Goal: Transaction & Acquisition: Purchase product/service

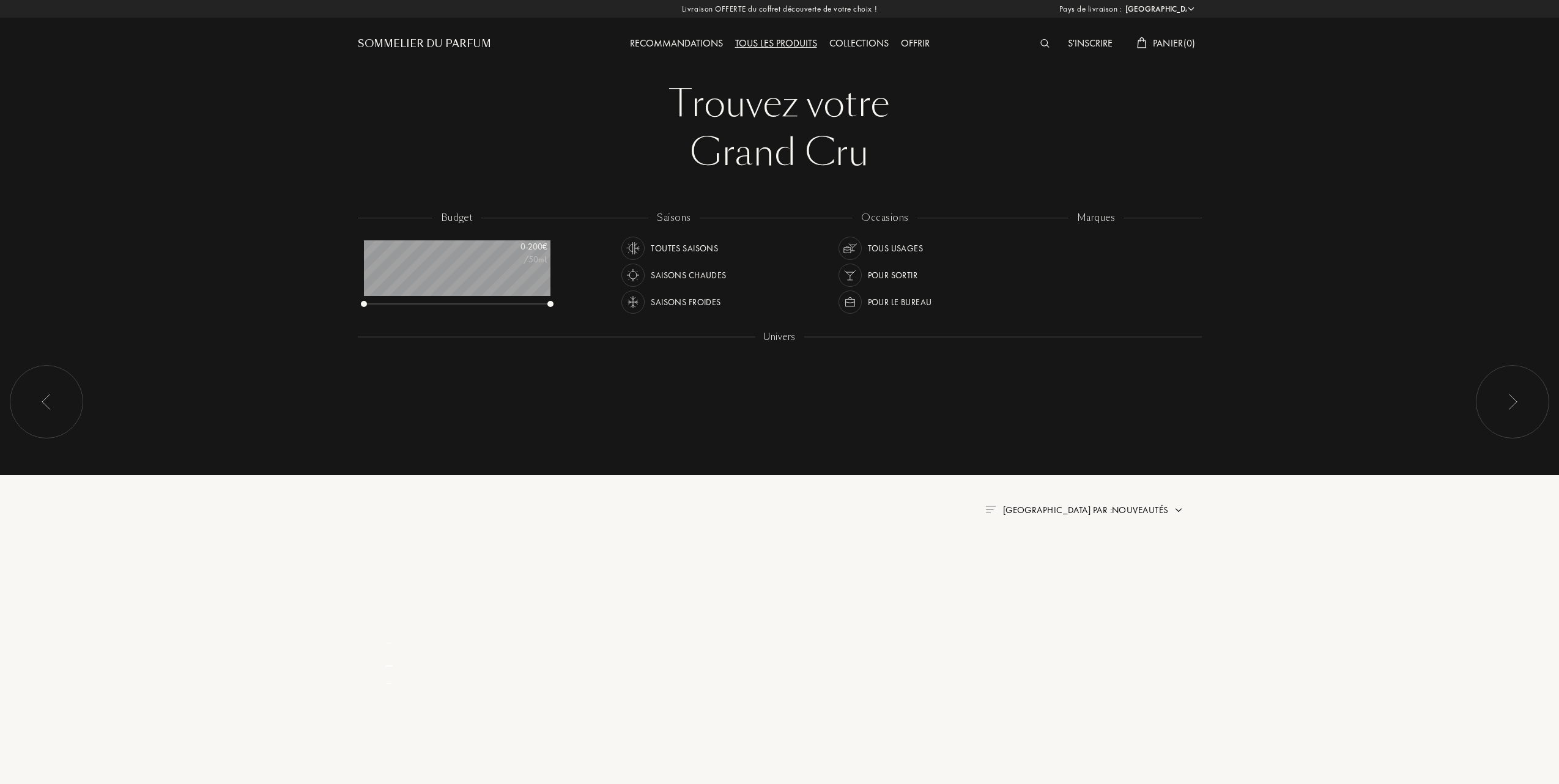
select select "FR"
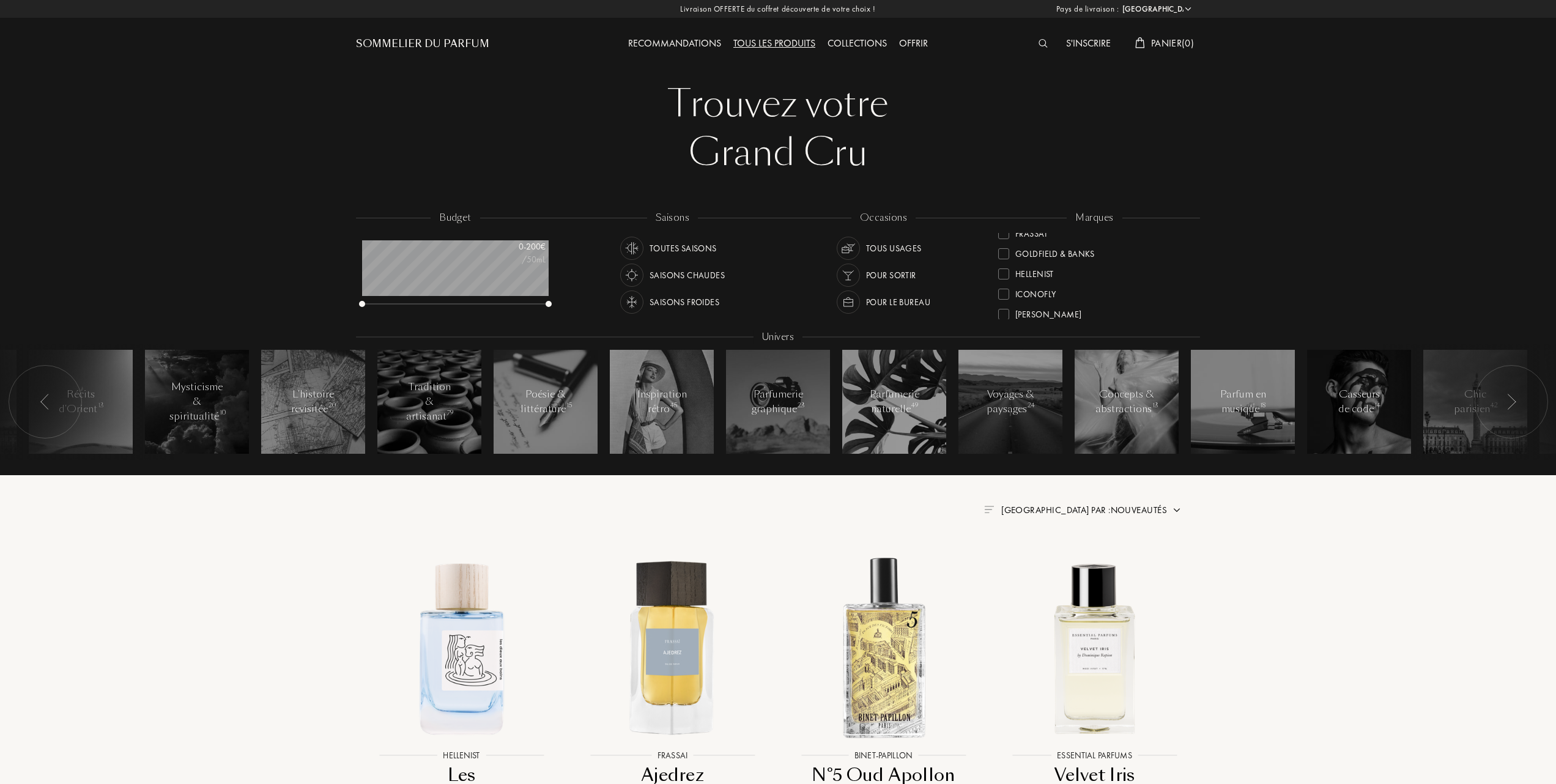
scroll to position [162, 0]
click at [1001, 297] on div at bounding box center [1004, 302] width 11 height 11
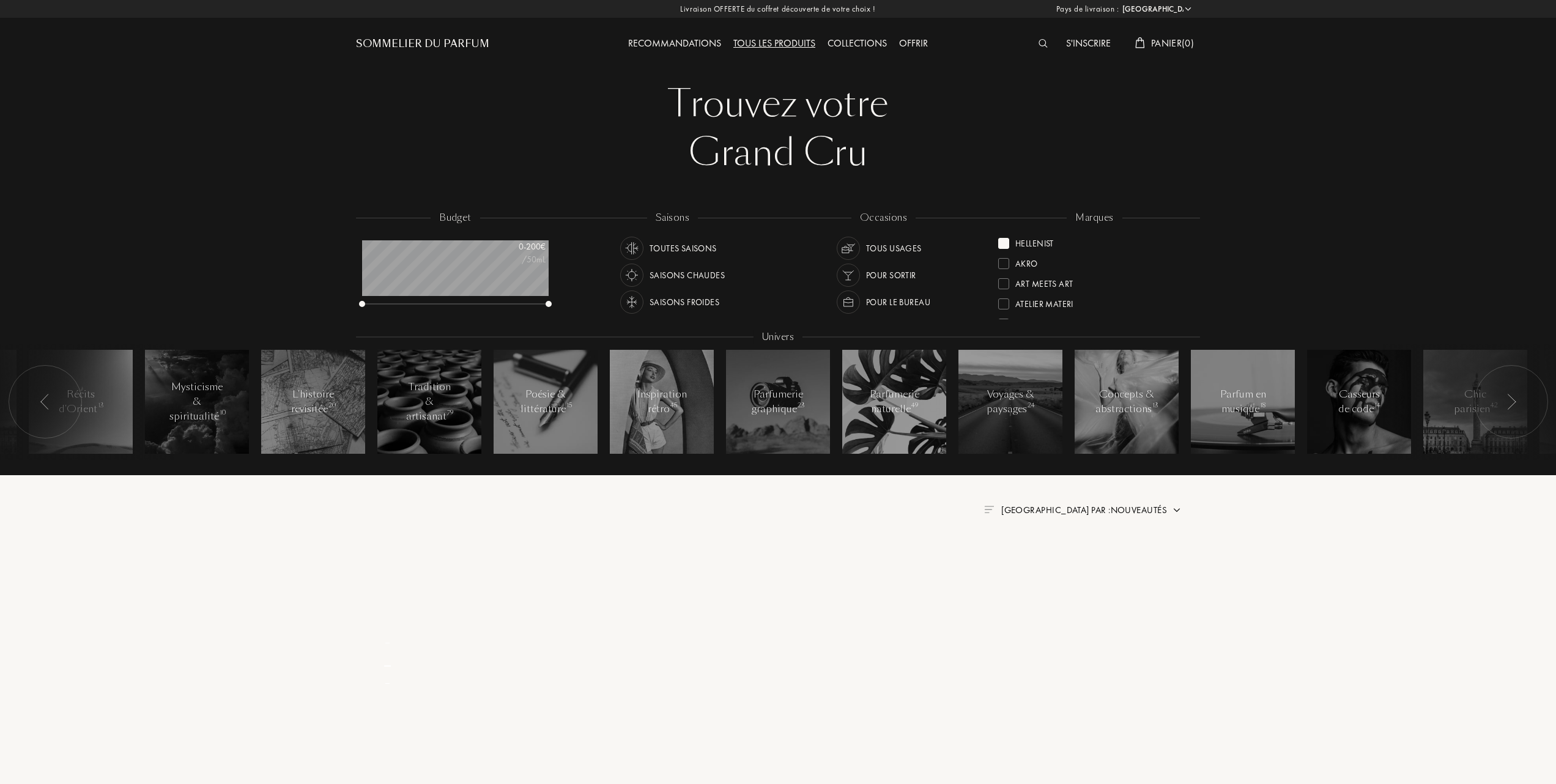
scroll to position [0, 0]
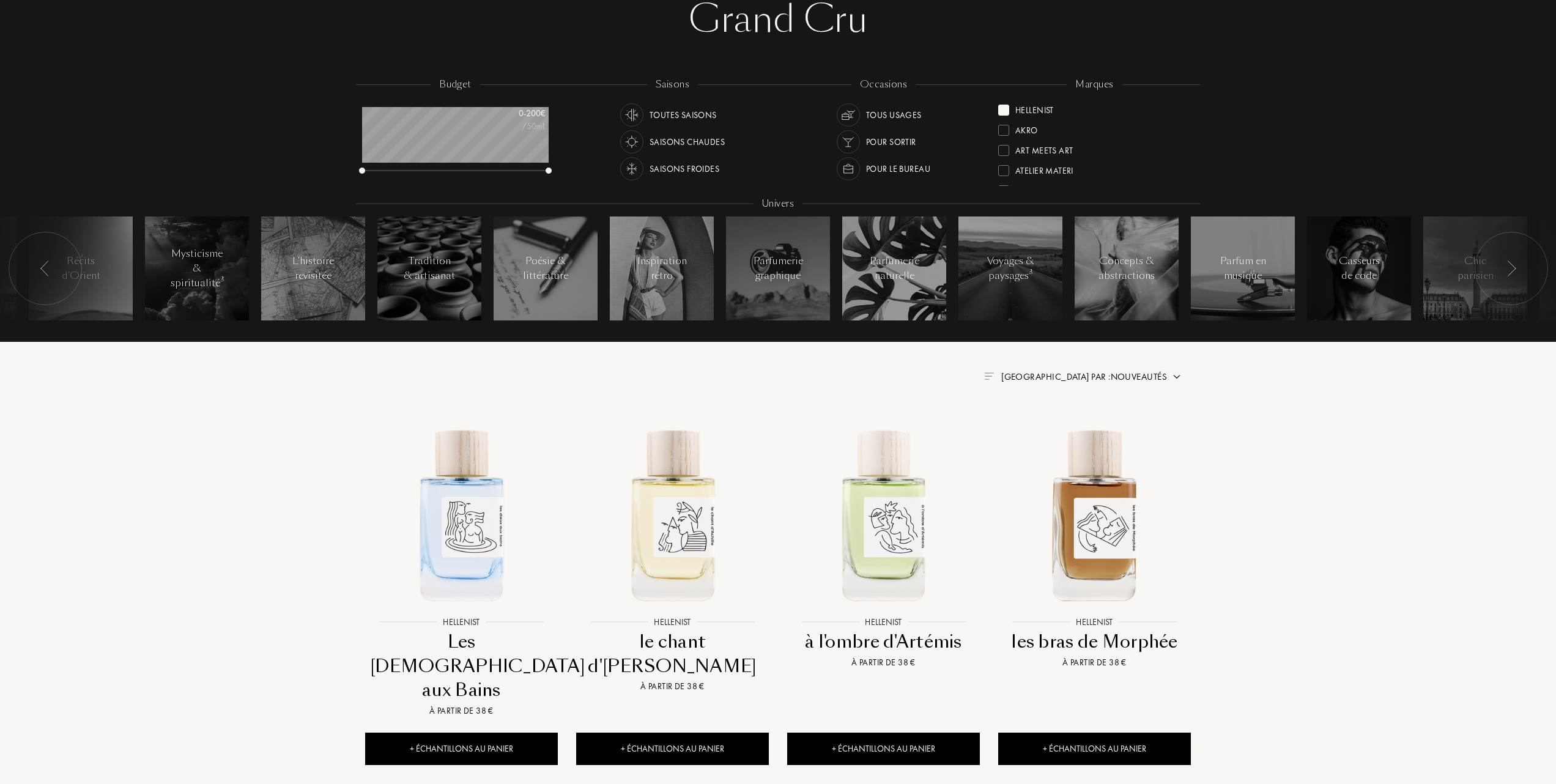
scroll to position [162, 0]
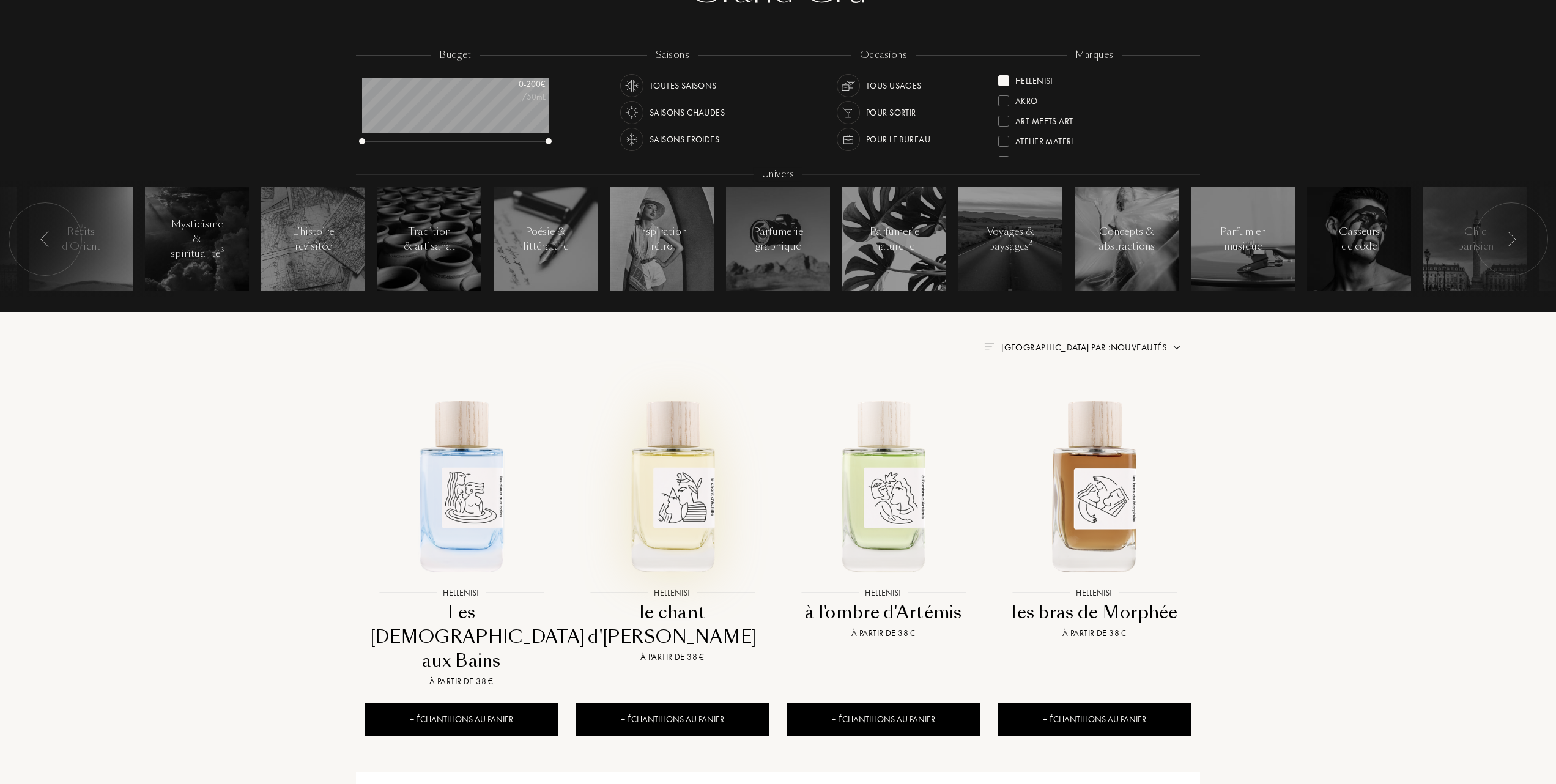
click at [680, 497] on img at bounding box center [672, 485] width 190 height 190
click at [1003, 133] on div at bounding box center [1004, 138] width 11 height 11
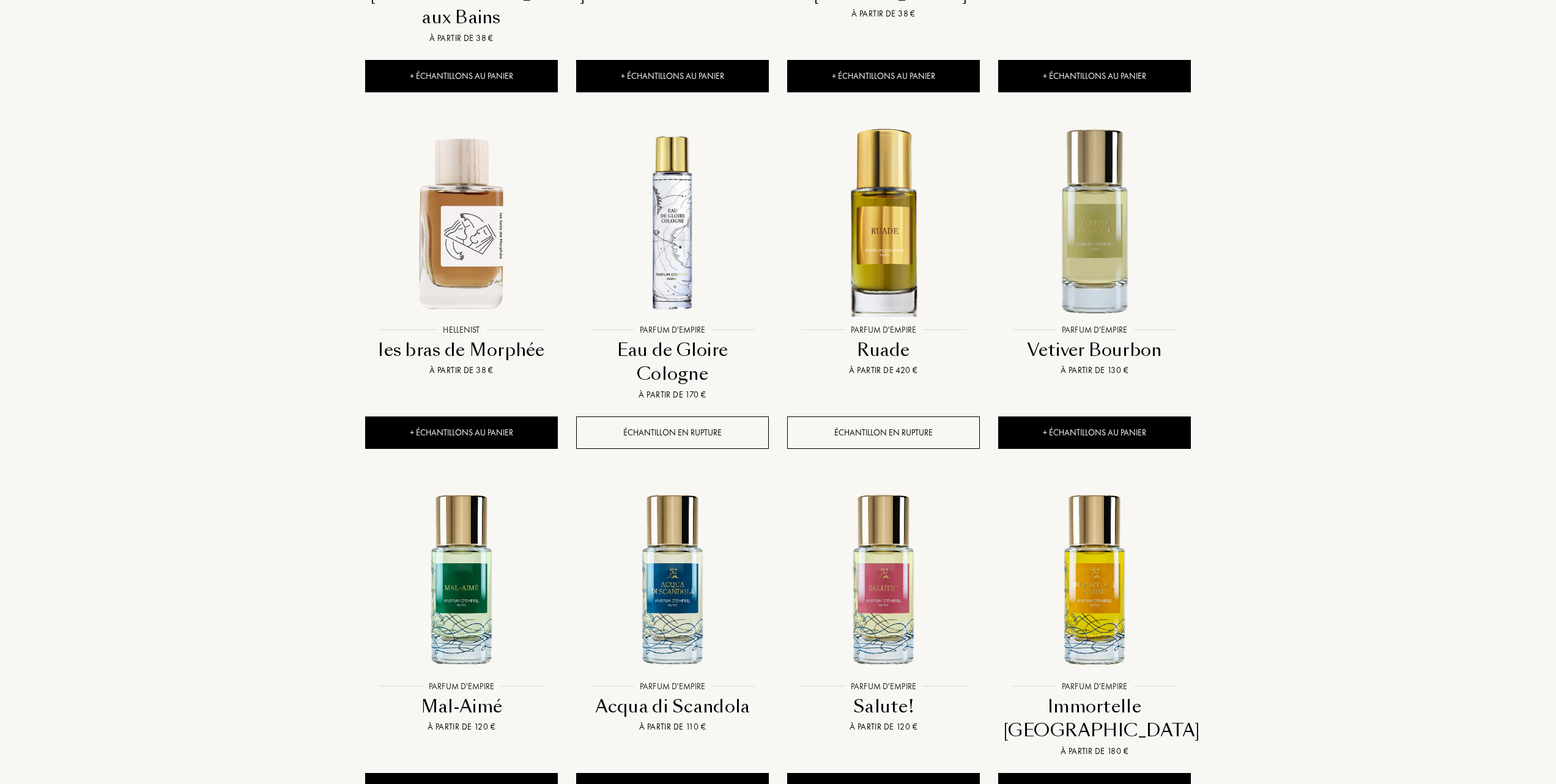
scroll to position [896, 0]
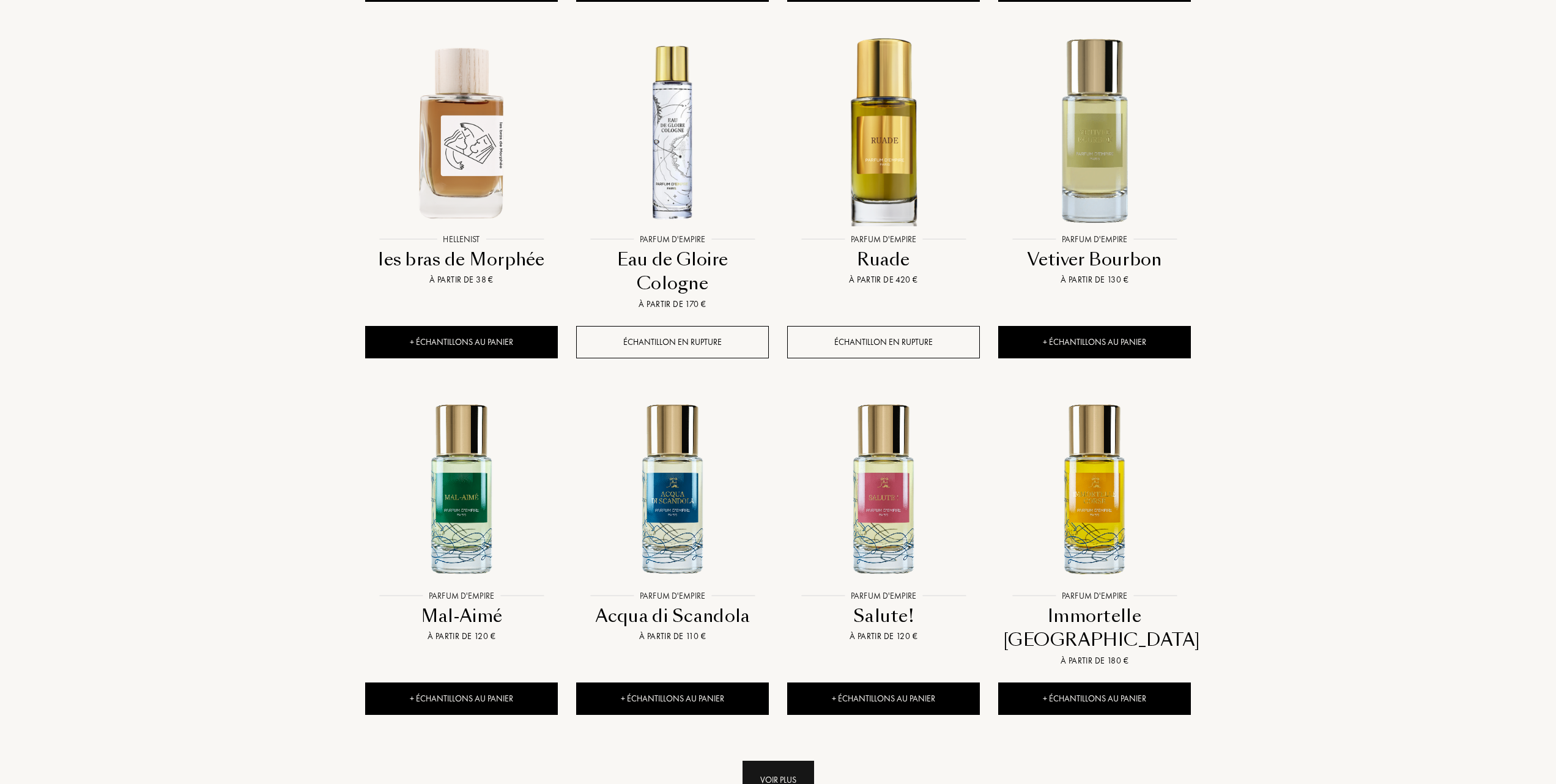
click at [762, 761] on div "Voir plus" at bounding box center [778, 780] width 71 height 39
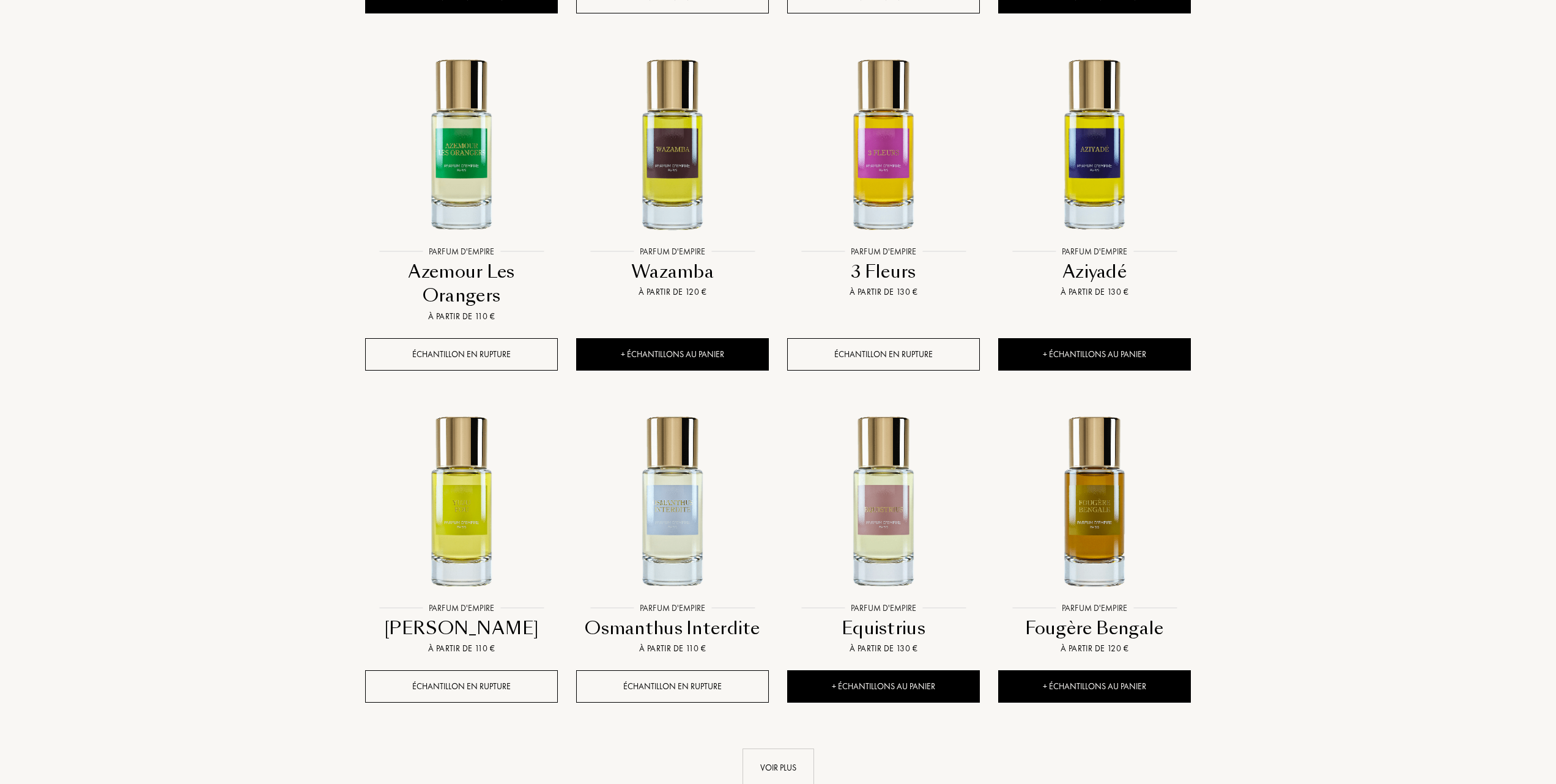
scroll to position [1957, 0]
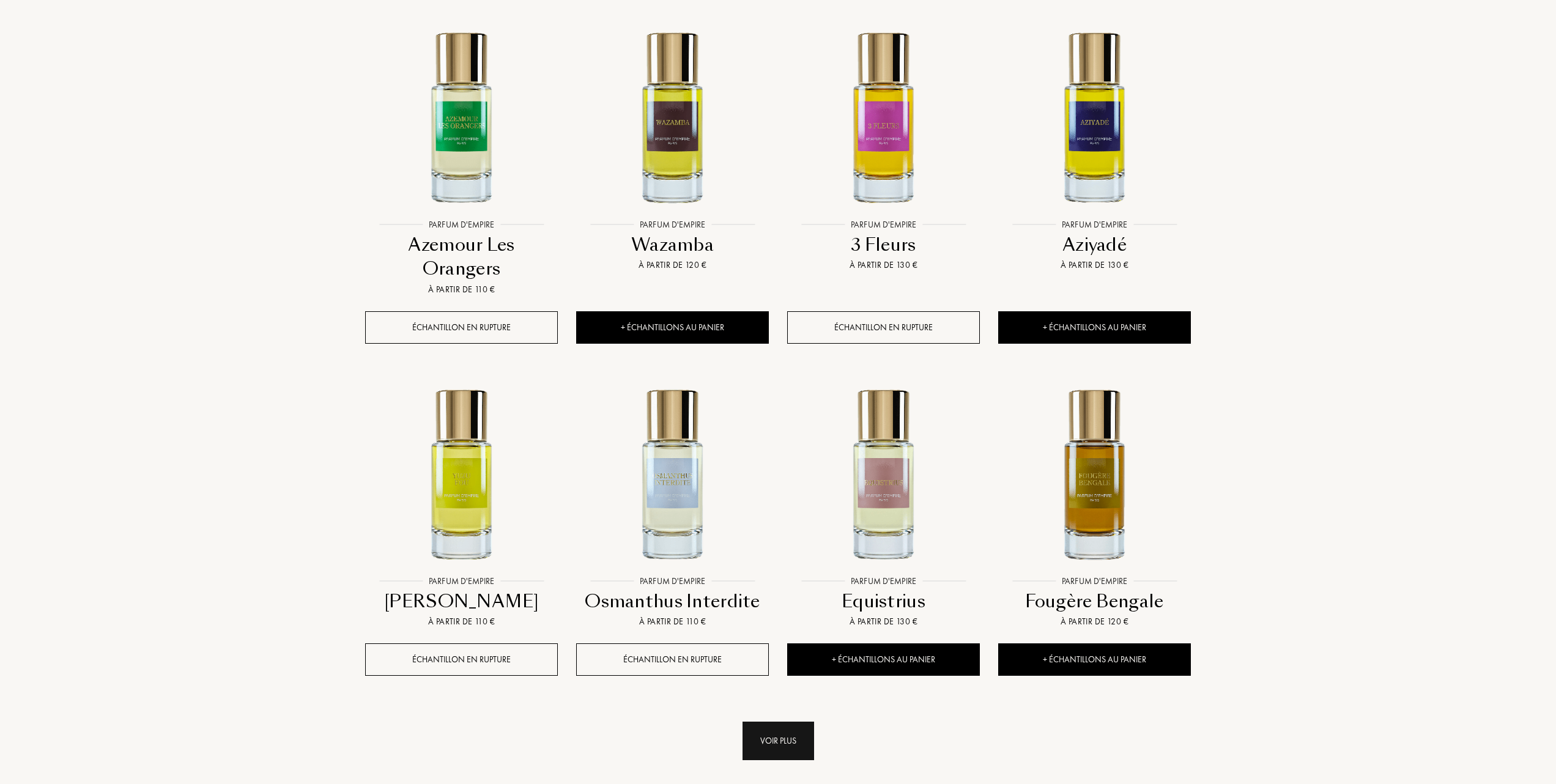
click at [781, 721] on div "Voir plus" at bounding box center [778, 740] width 71 height 39
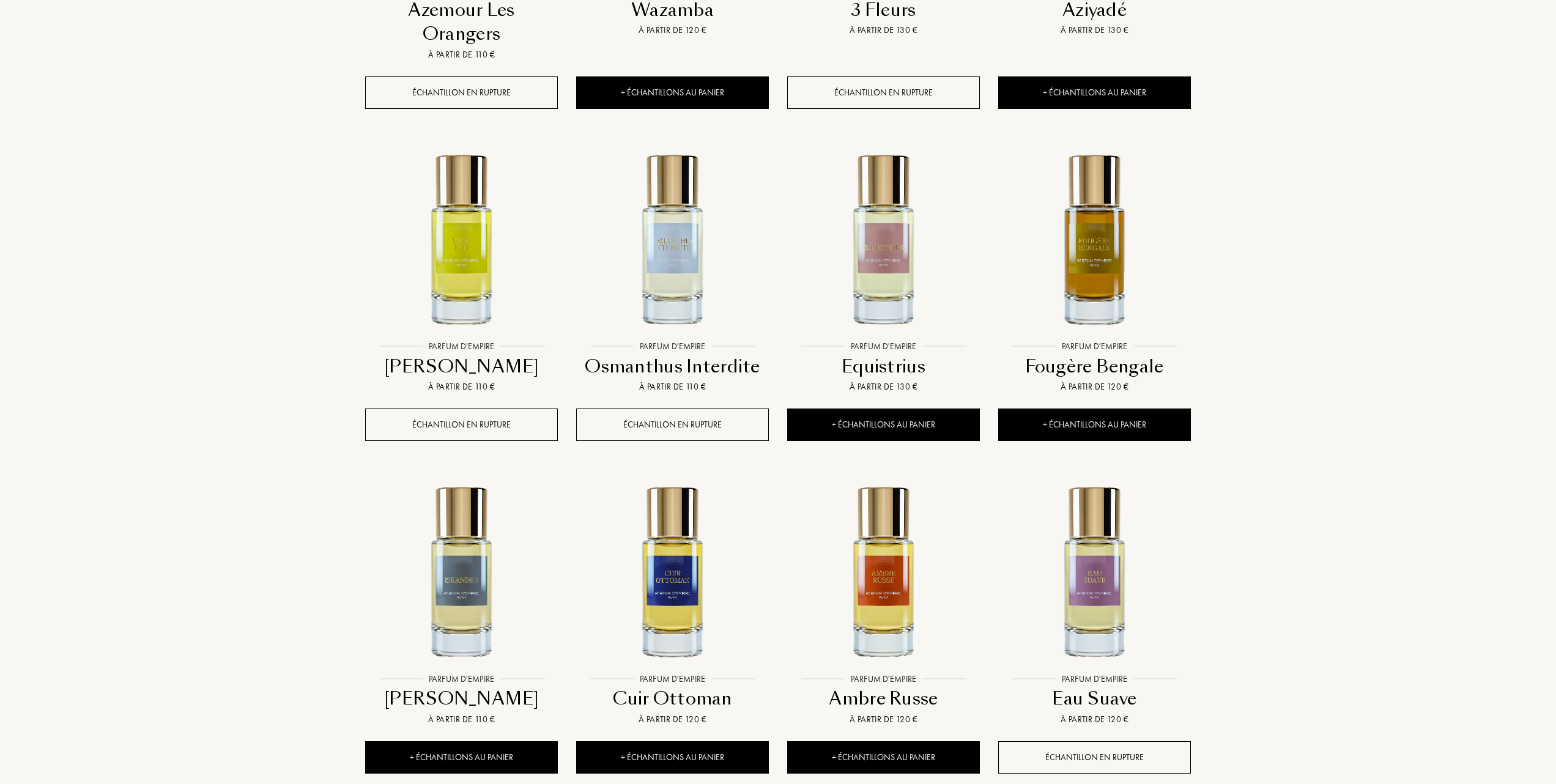
scroll to position [2201, 0]
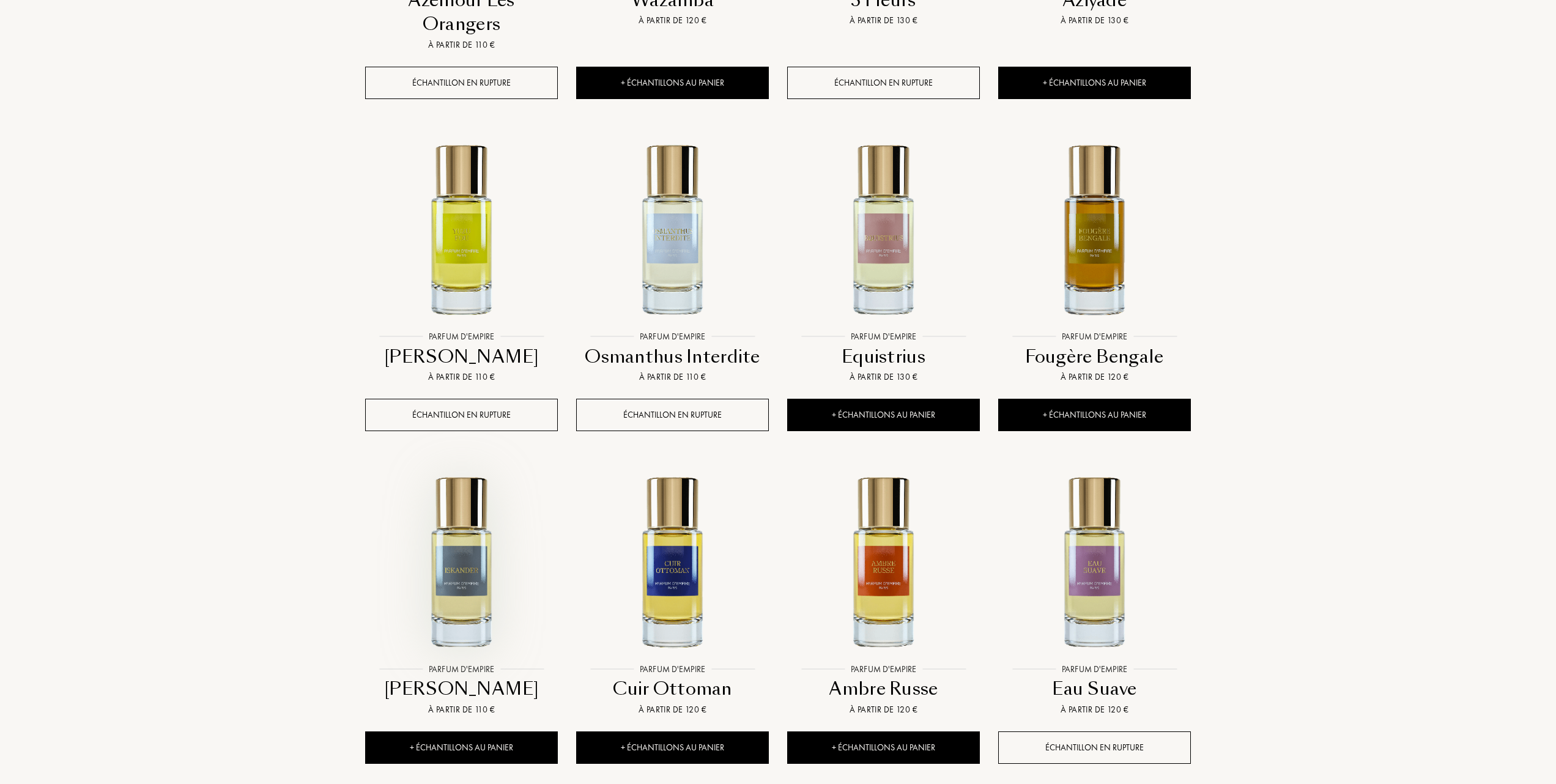
click at [458, 499] on img at bounding box center [461, 561] width 190 height 190
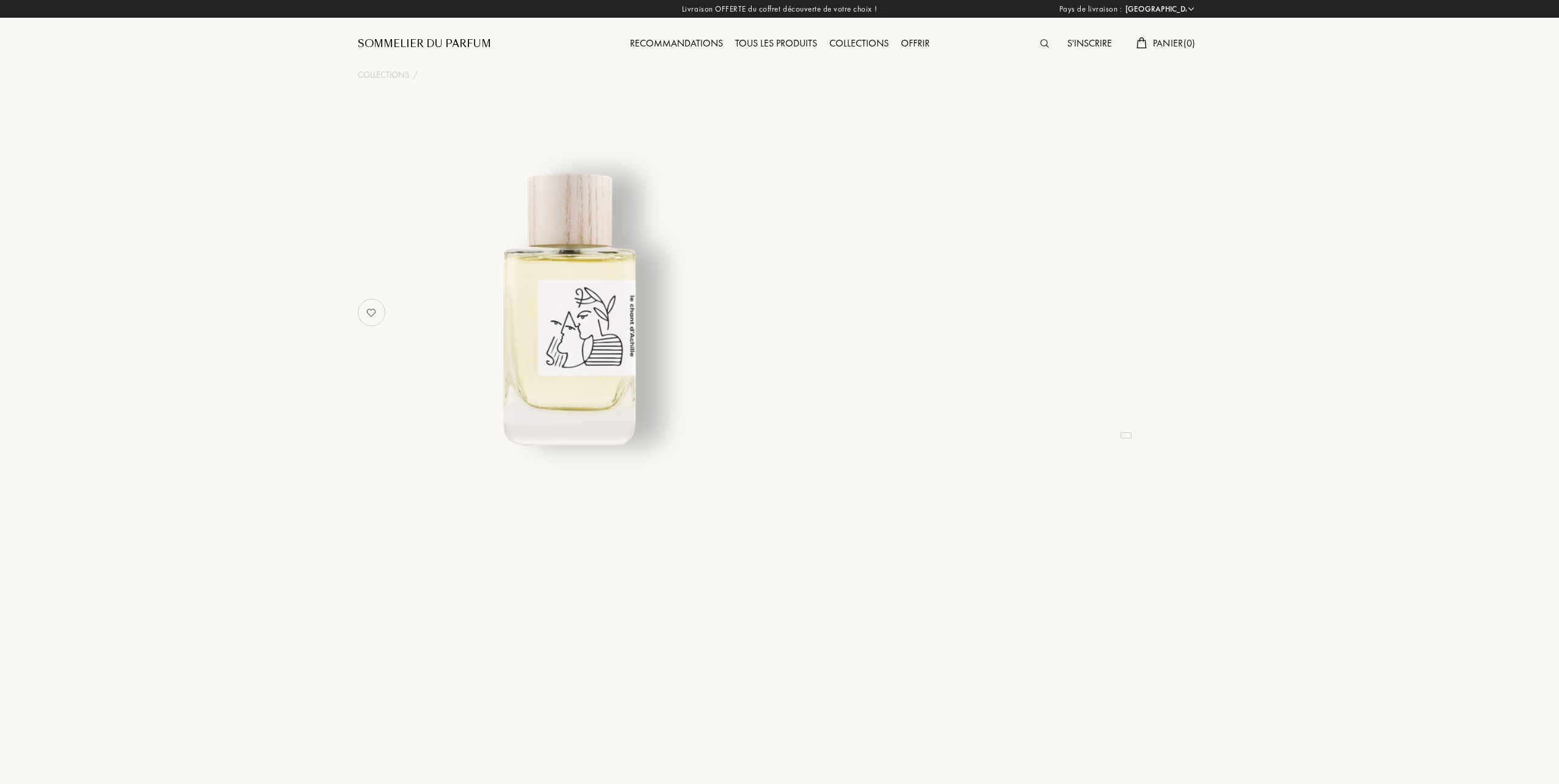
select select "FR"
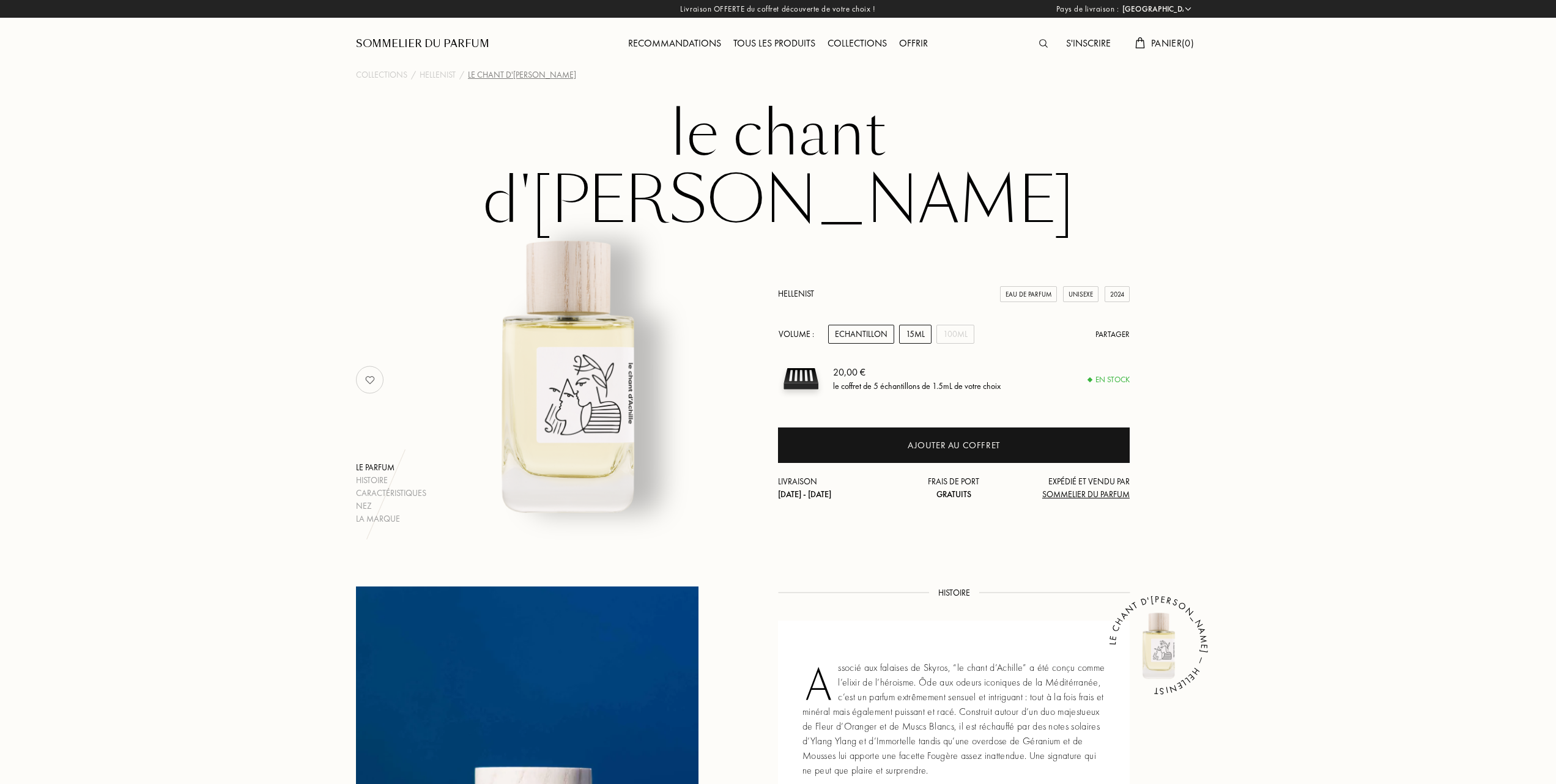
click at [918, 325] on div "15mL" at bounding box center [915, 334] width 32 height 19
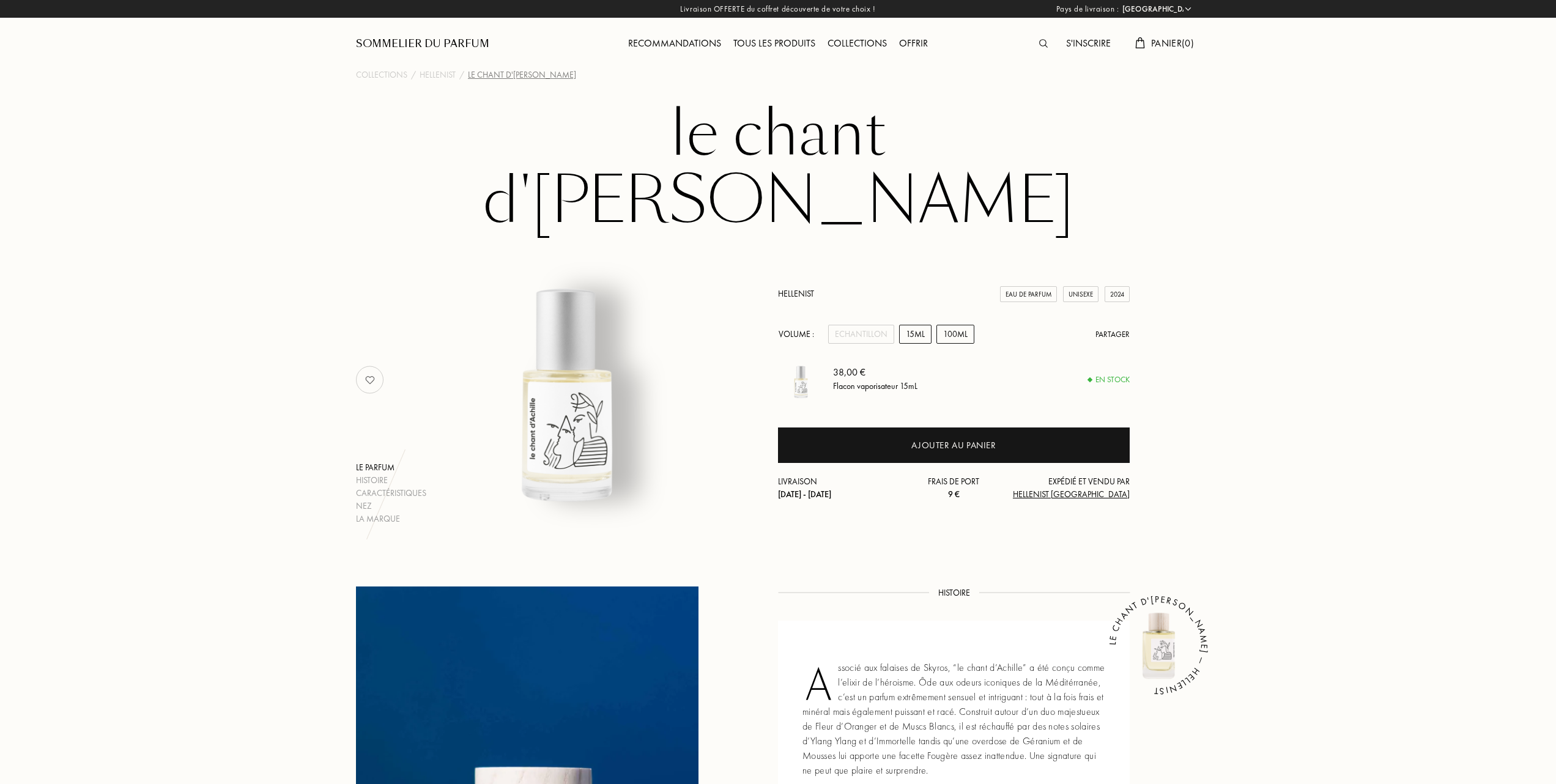
click at [945, 325] on div "100mL" at bounding box center [956, 334] width 38 height 19
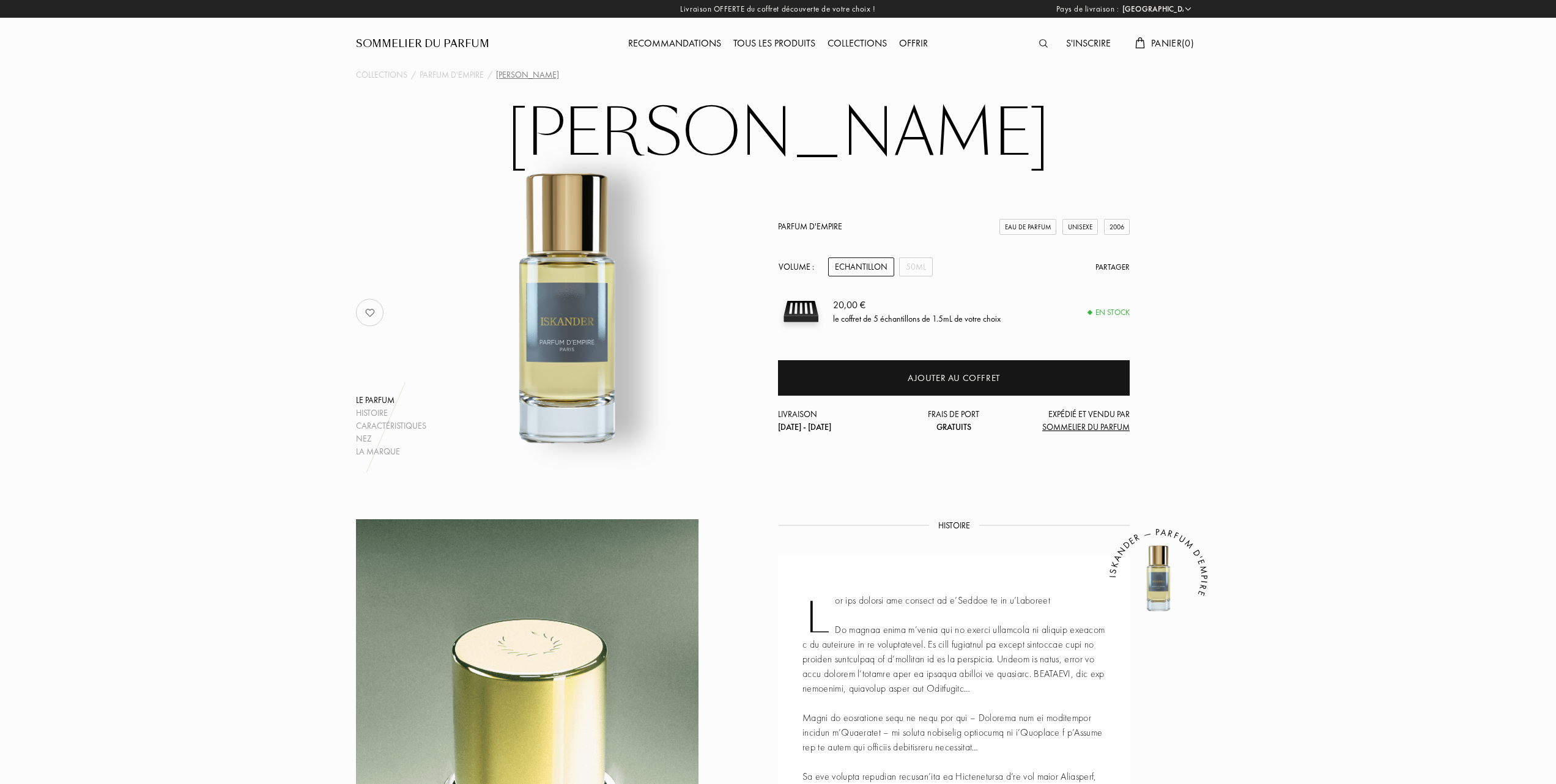
select select "FR"
click at [919, 263] on div "50mL" at bounding box center [916, 267] width 33 height 19
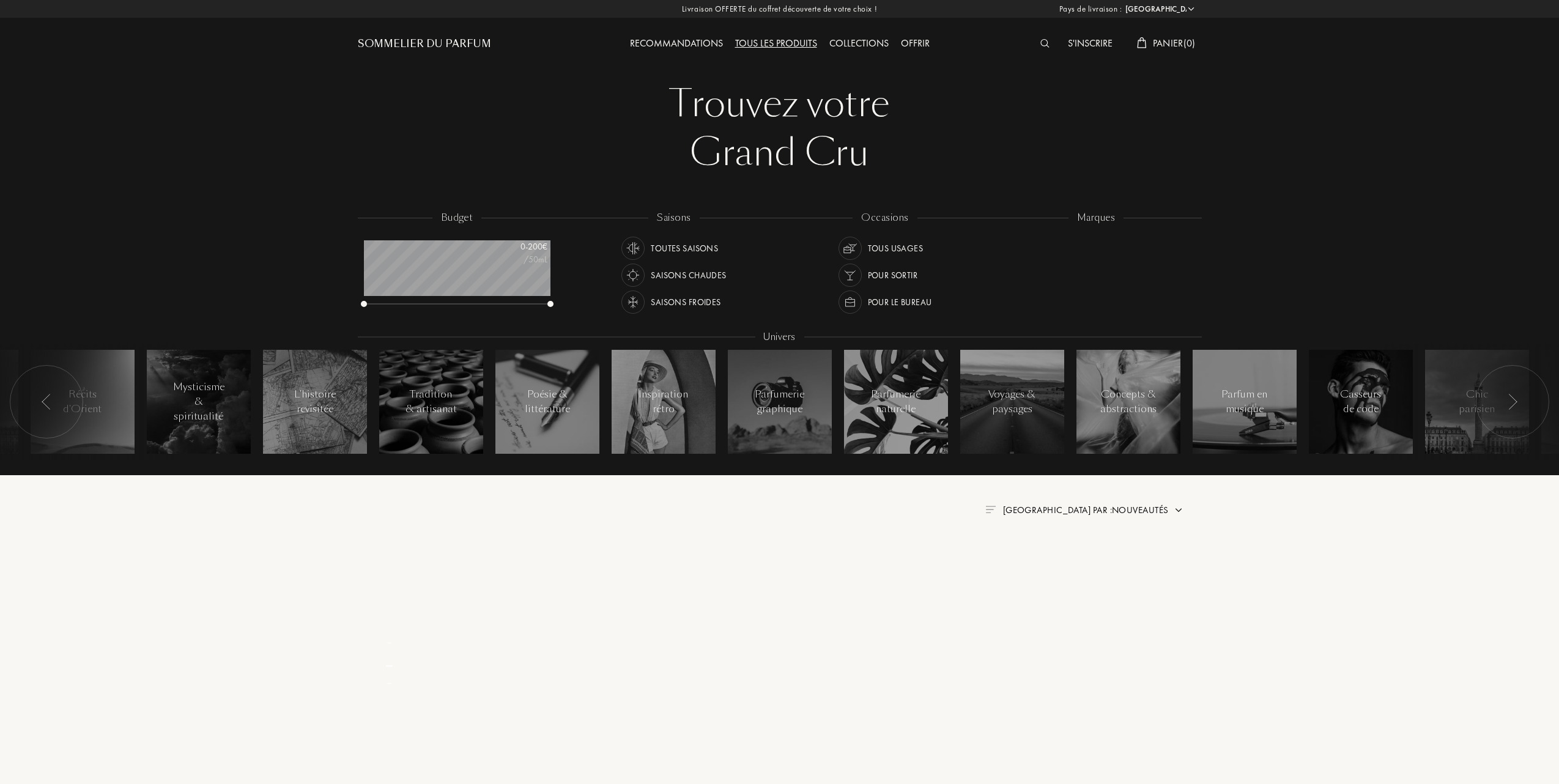
select select "FR"
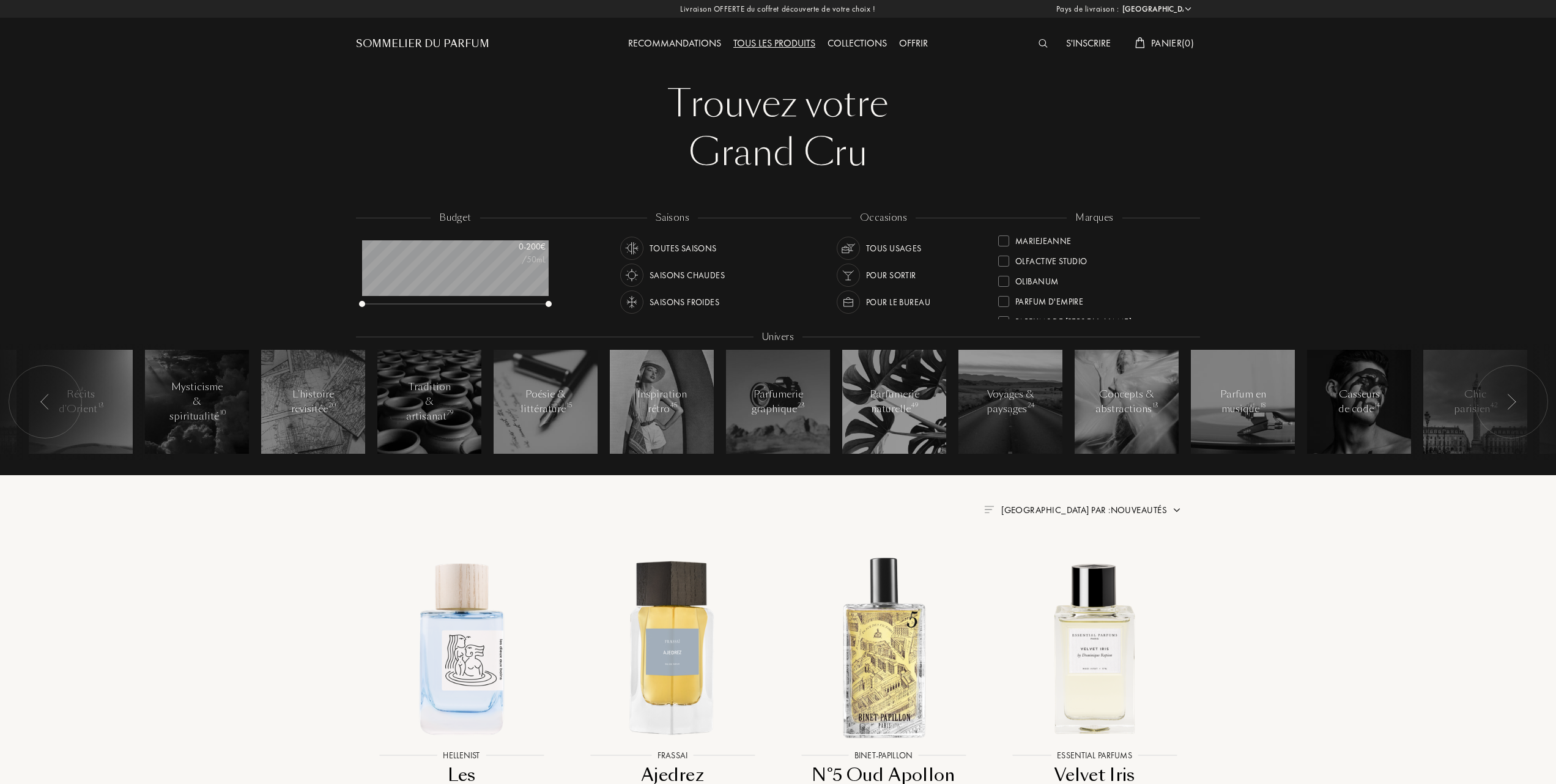
scroll to position [326, 0]
click at [1002, 295] on div at bounding box center [1004, 300] width 11 height 11
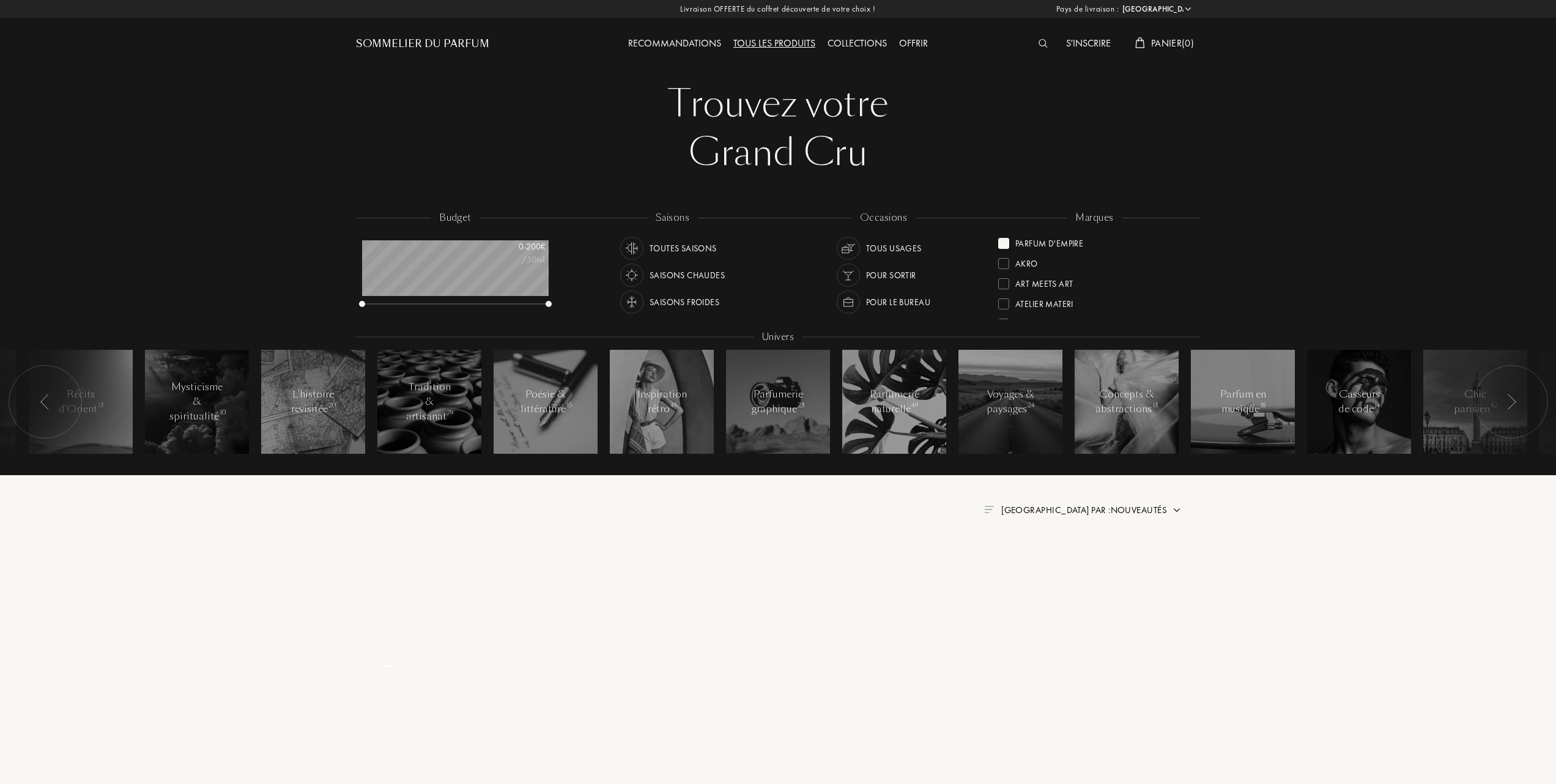
scroll to position [0, 0]
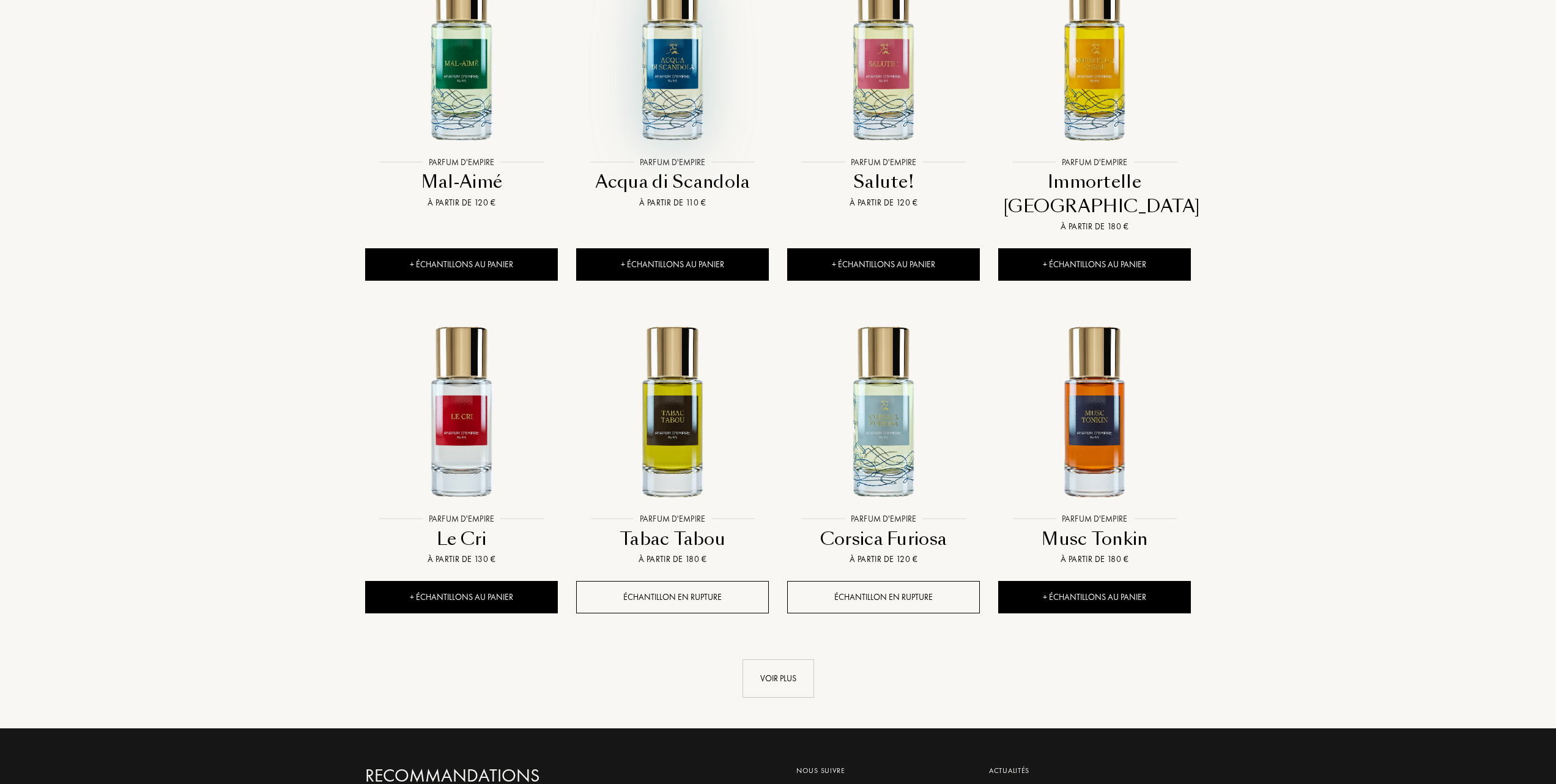
scroll to position [979, 0]
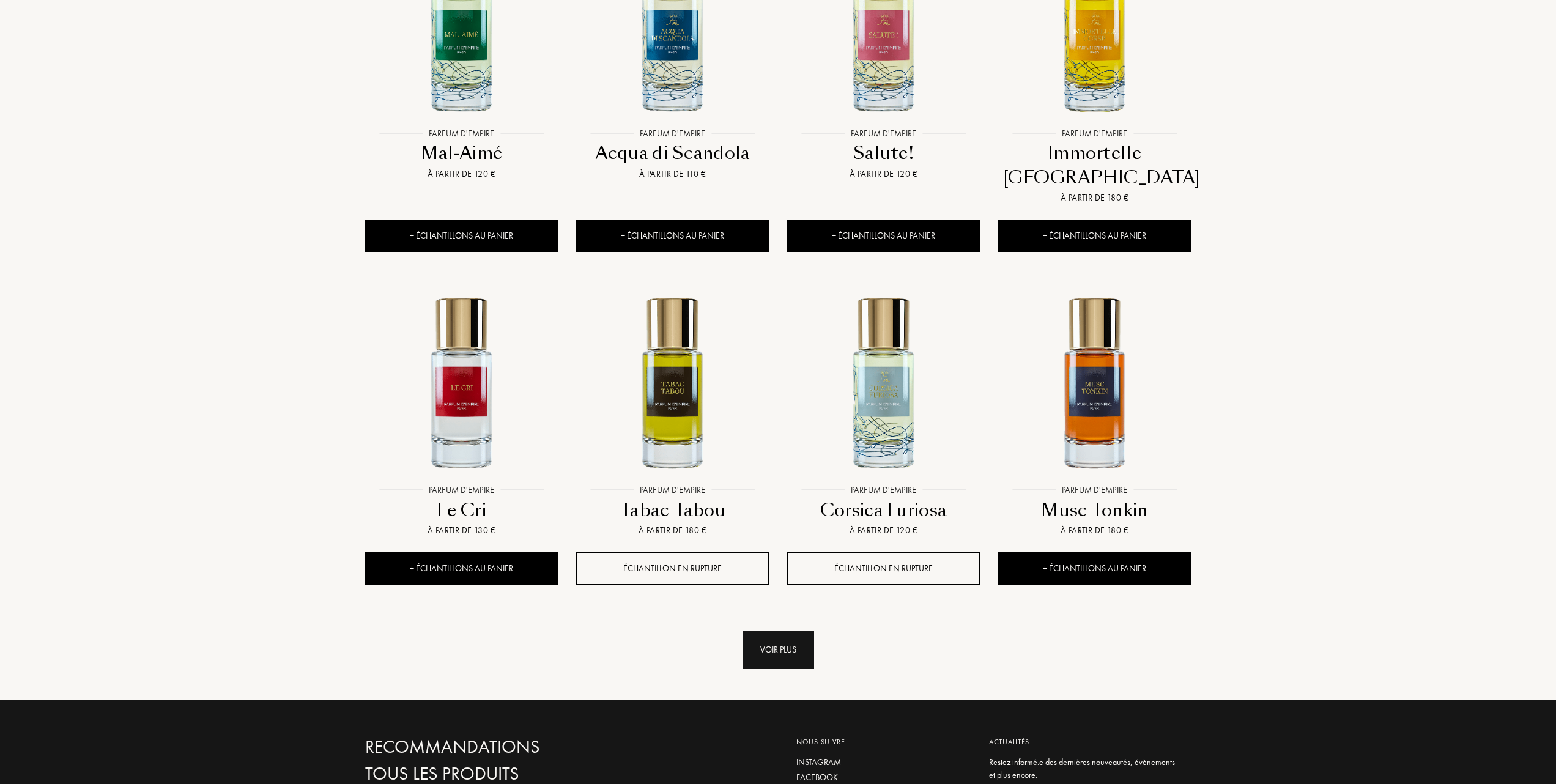
click at [764, 630] on div "Voir plus" at bounding box center [778, 649] width 71 height 39
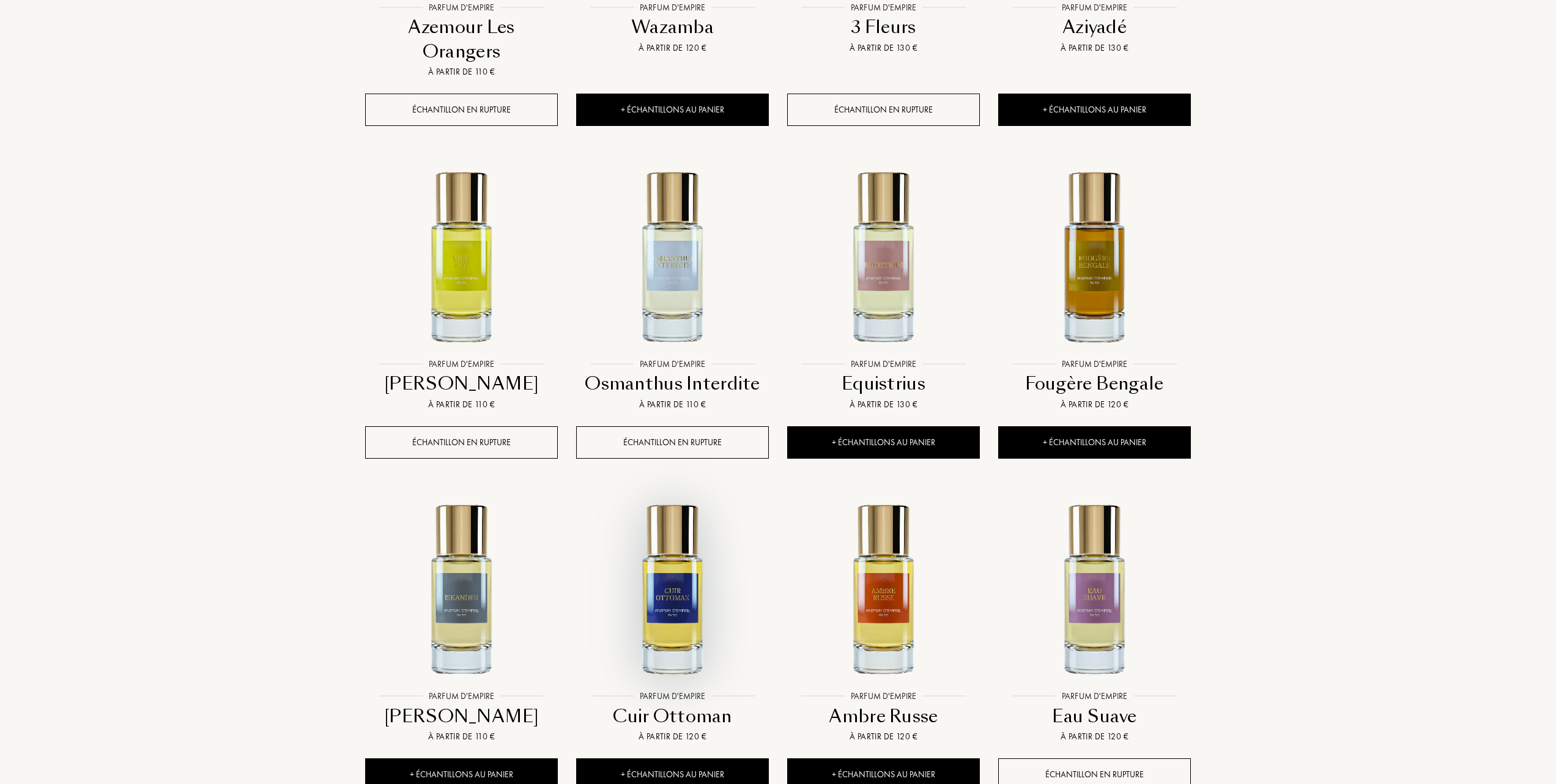
scroll to position [1875, 0]
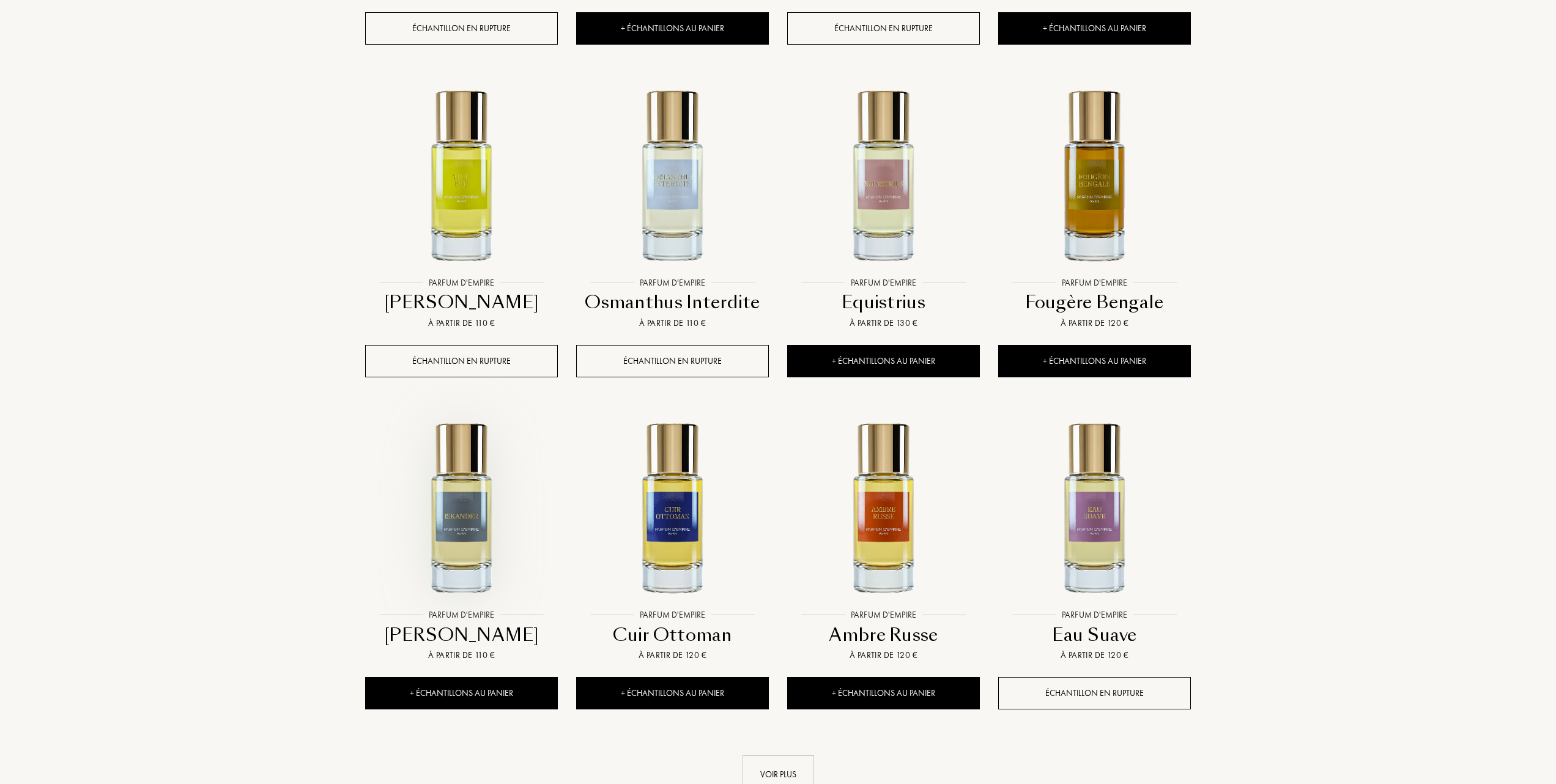
click at [459, 529] on img at bounding box center [461, 507] width 190 height 190
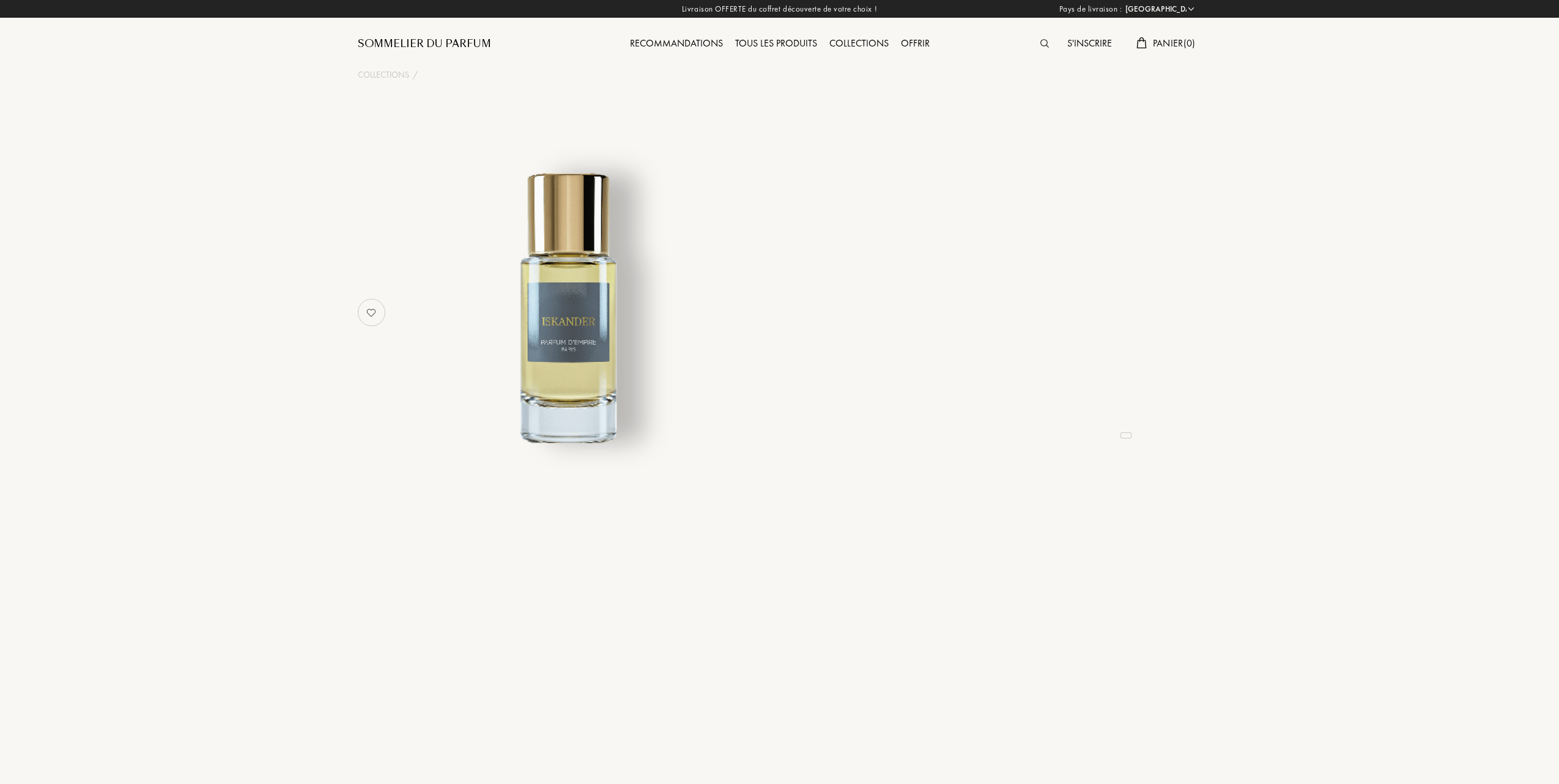
select select "FR"
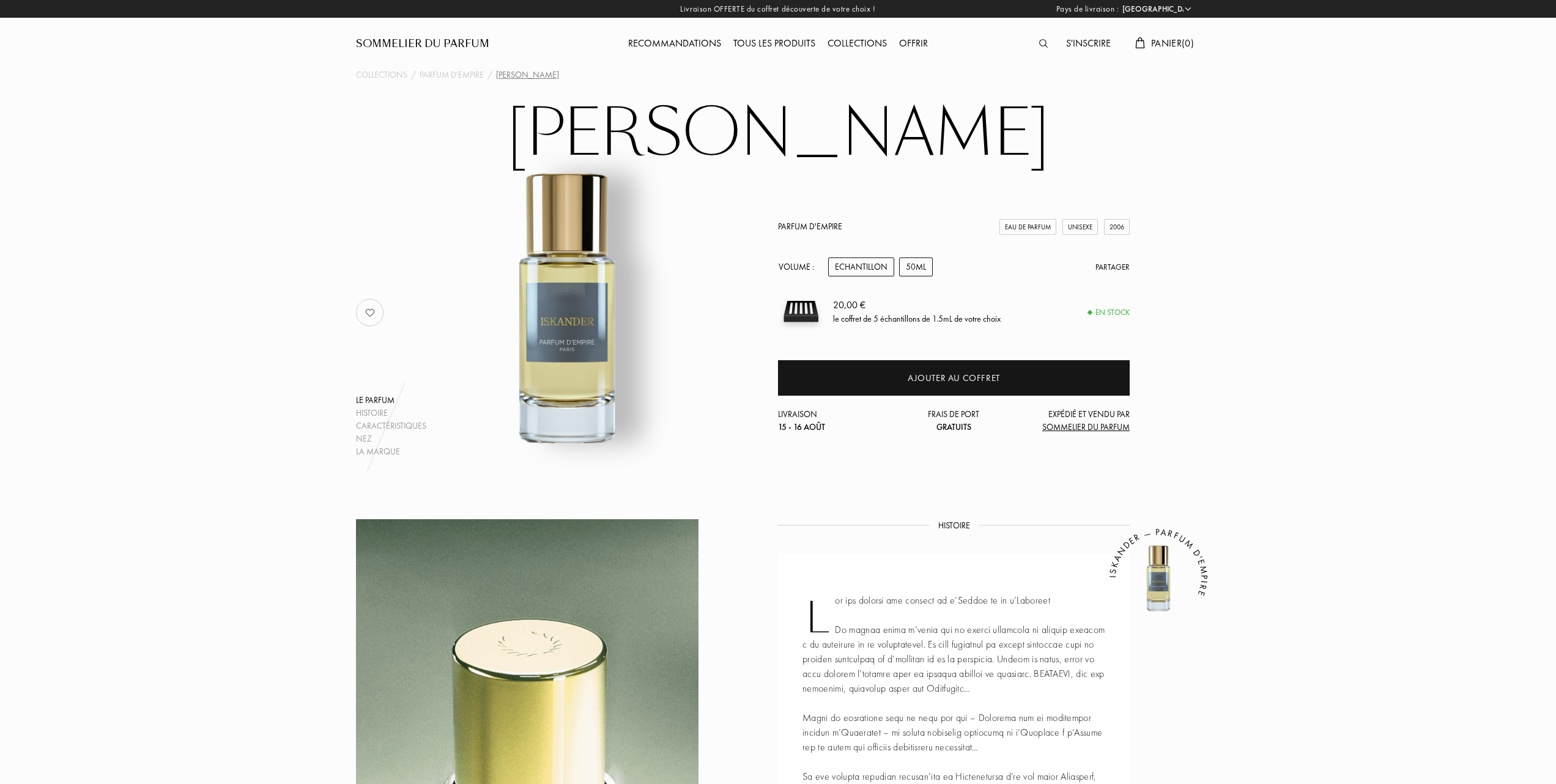
click at [911, 263] on div "50mL" at bounding box center [916, 267] width 33 height 19
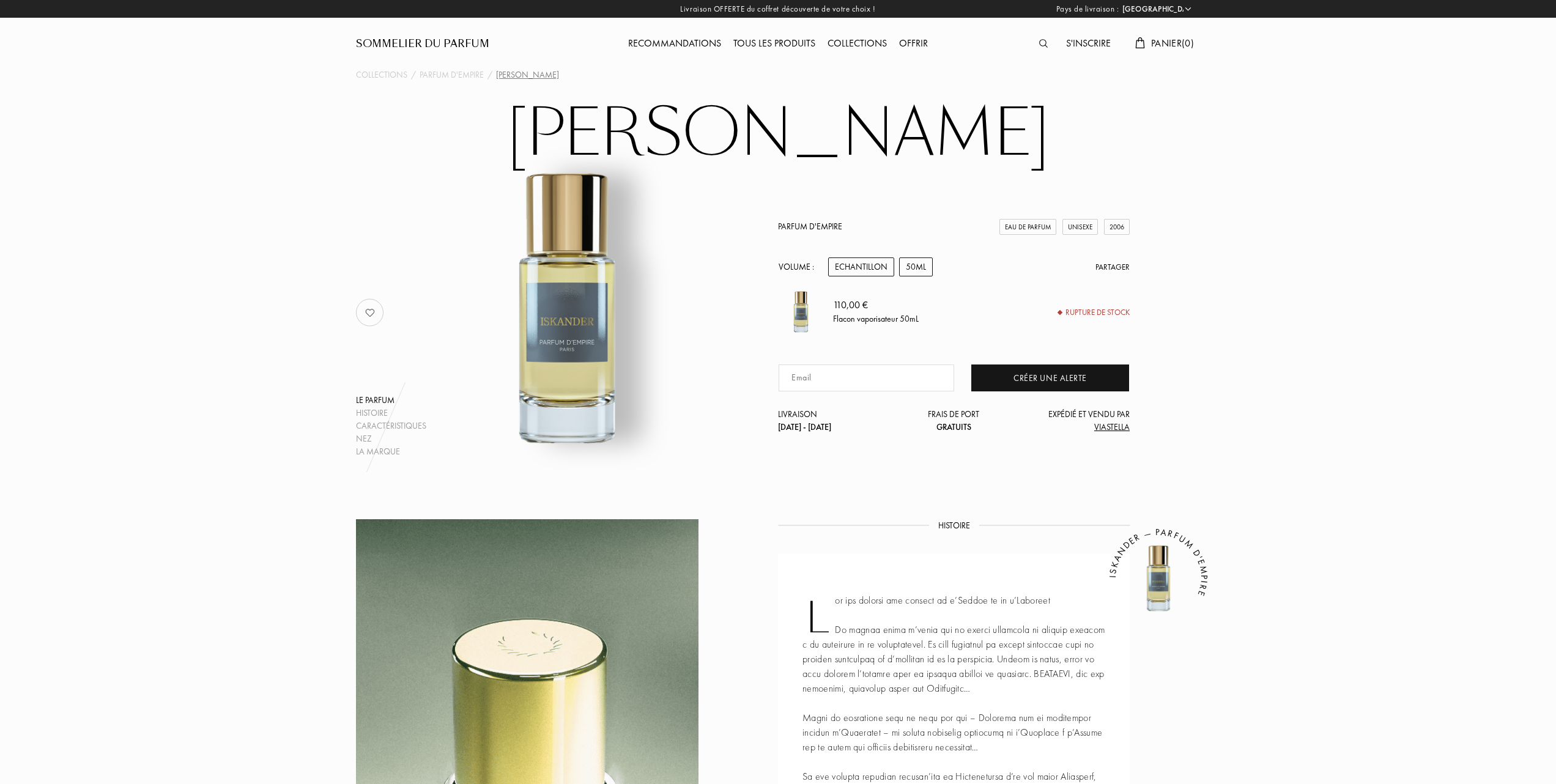
click at [863, 263] on div "Echantillon" at bounding box center [861, 267] width 66 height 19
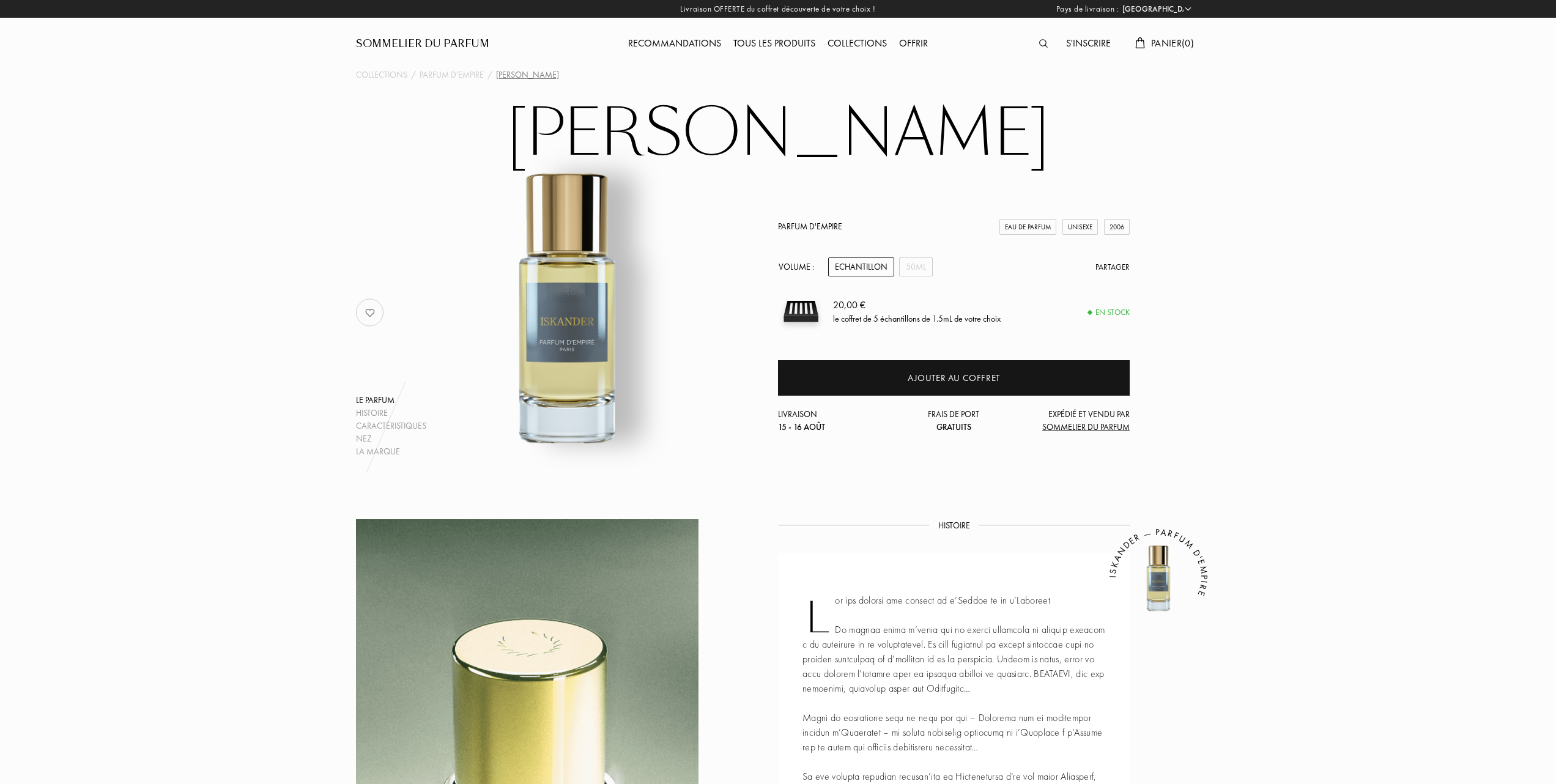
click at [784, 43] on div "Tous les produits" at bounding box center [774, 44] width 94 height 16
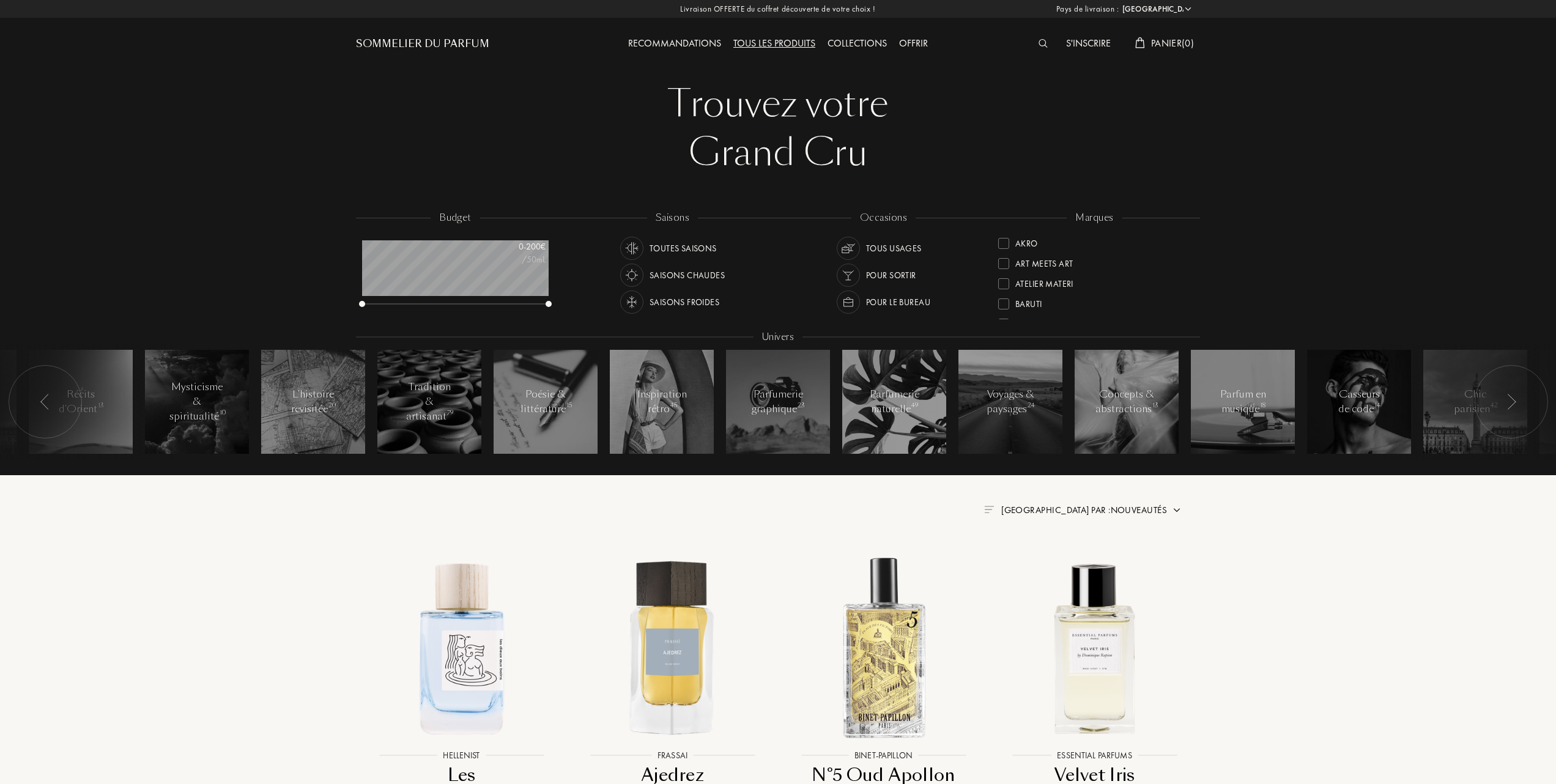
select select "FR"
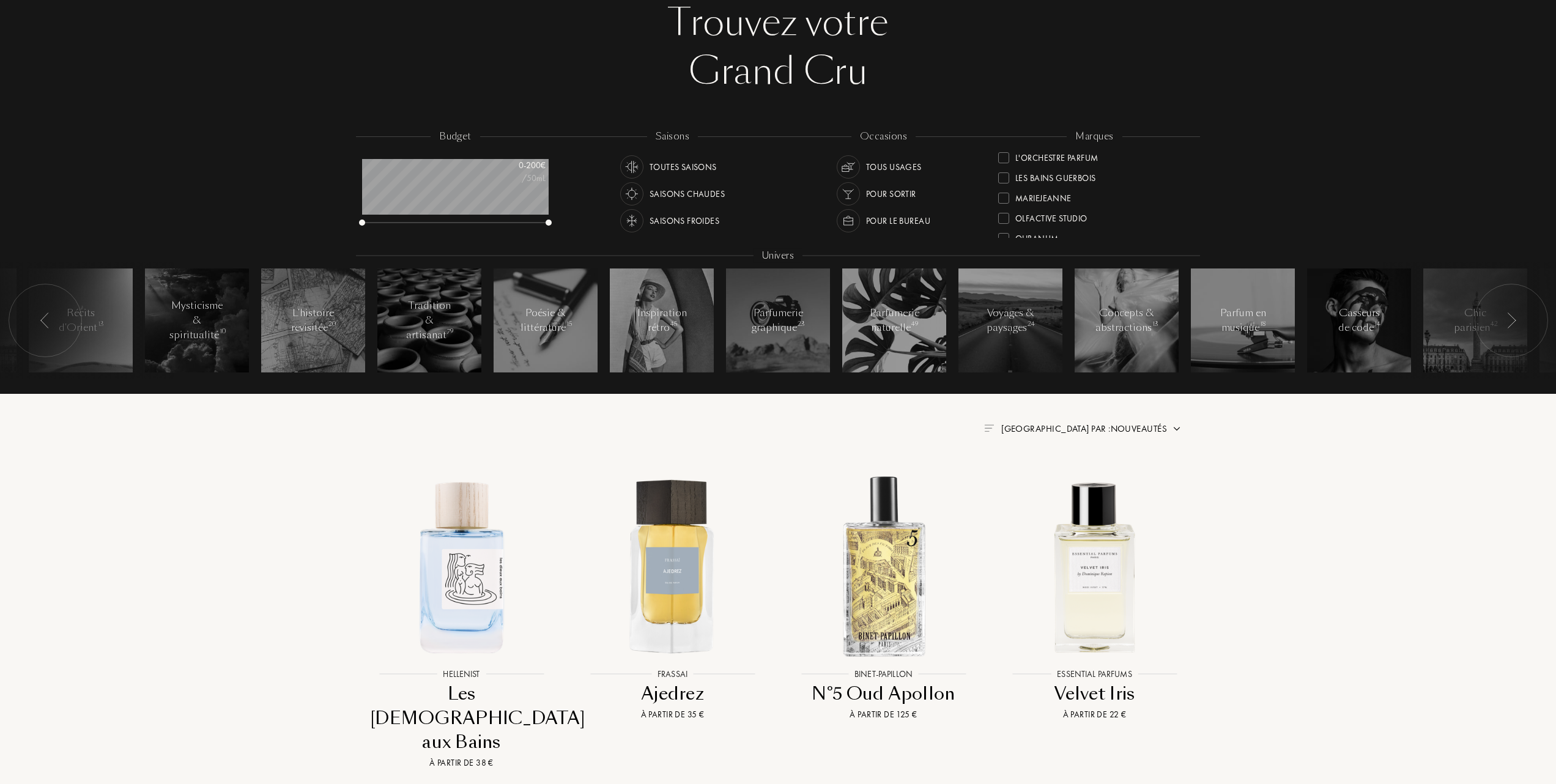
scroll to position [199, 0]
click at [1003, 181] on div at bounding box center [1004, 185] width 11 height 11
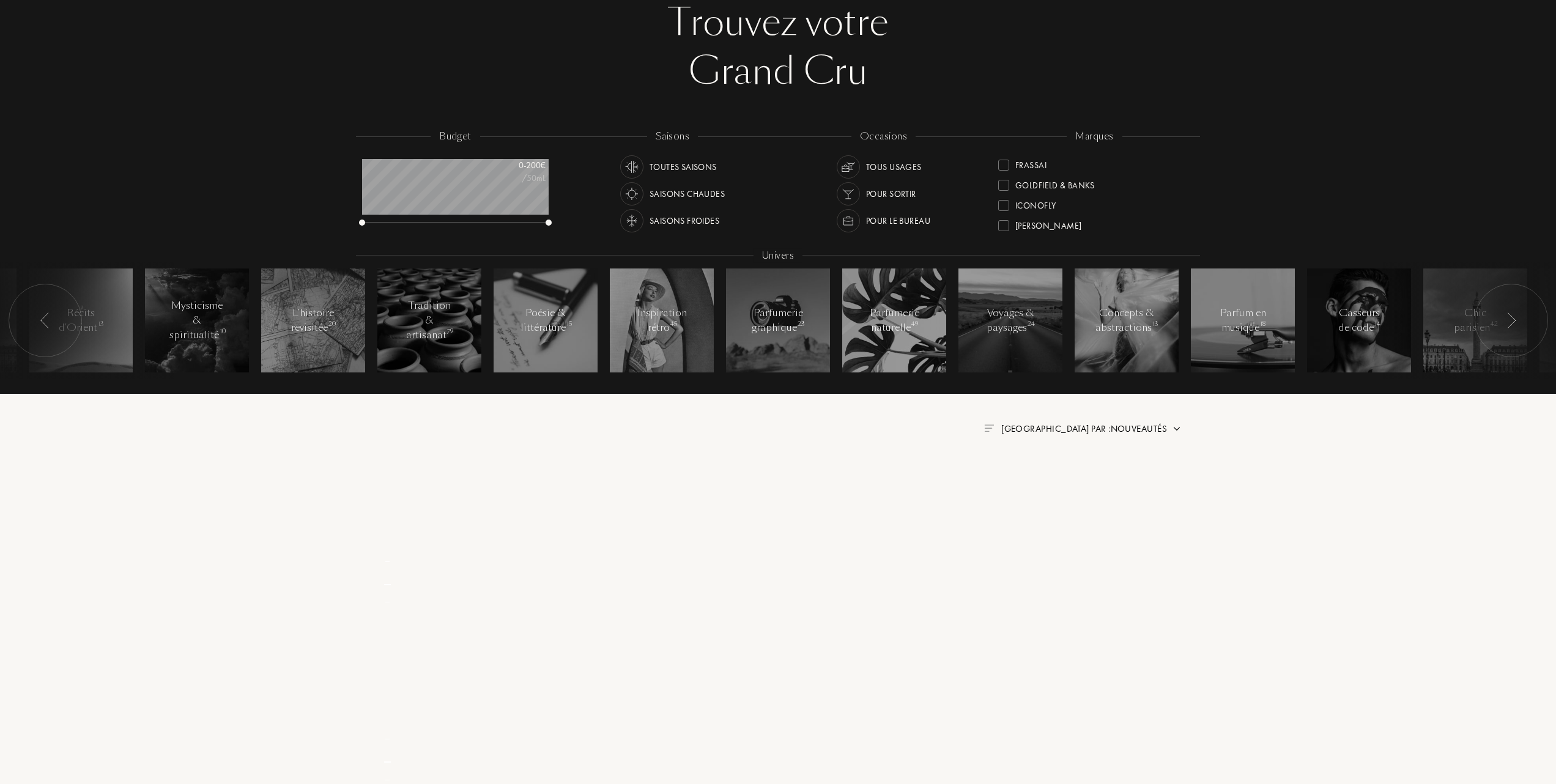
scroll to position [0, 0]
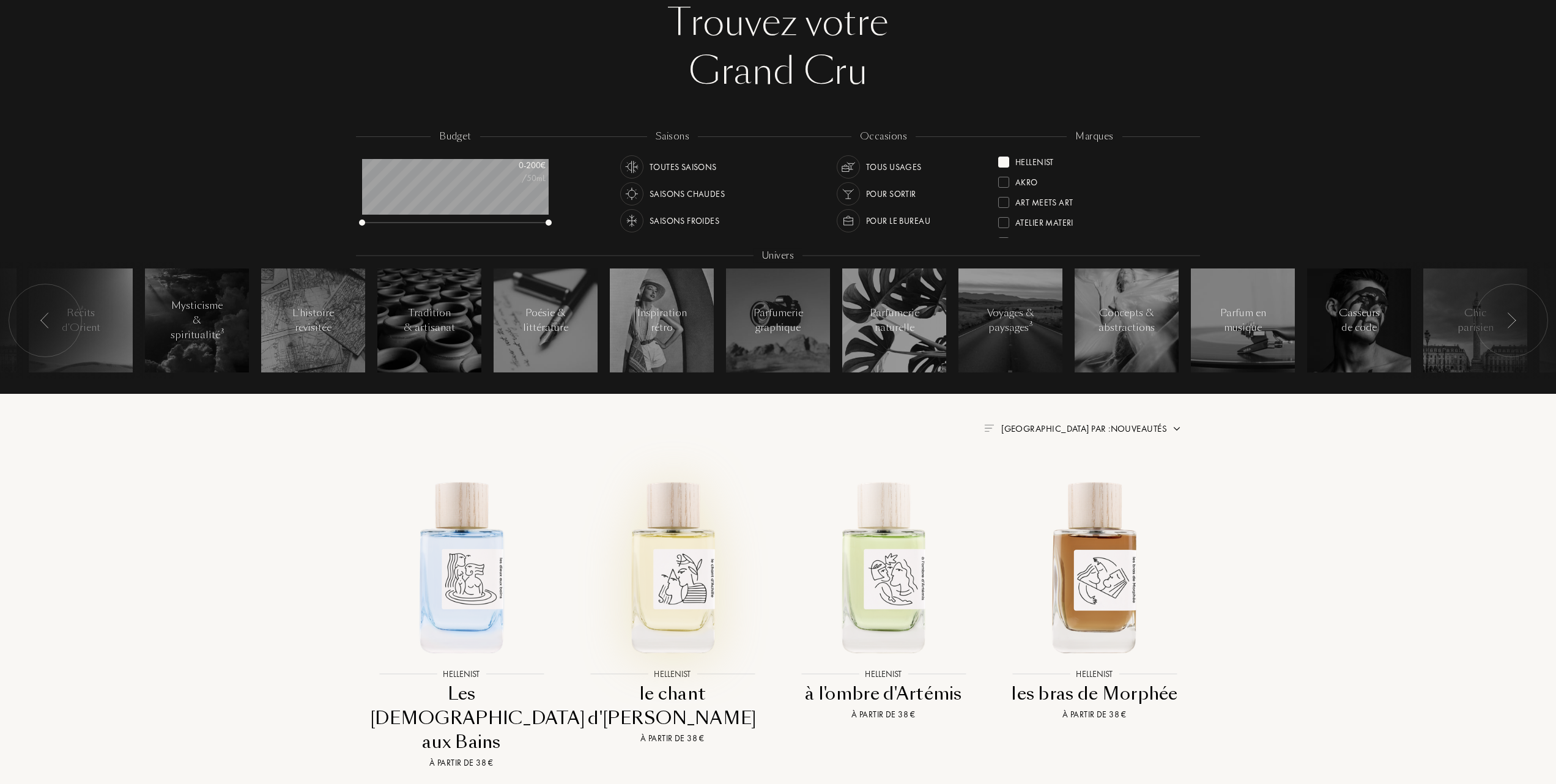
click at [668, 555] on img at bounding box center [672, 565] width 190 height 190
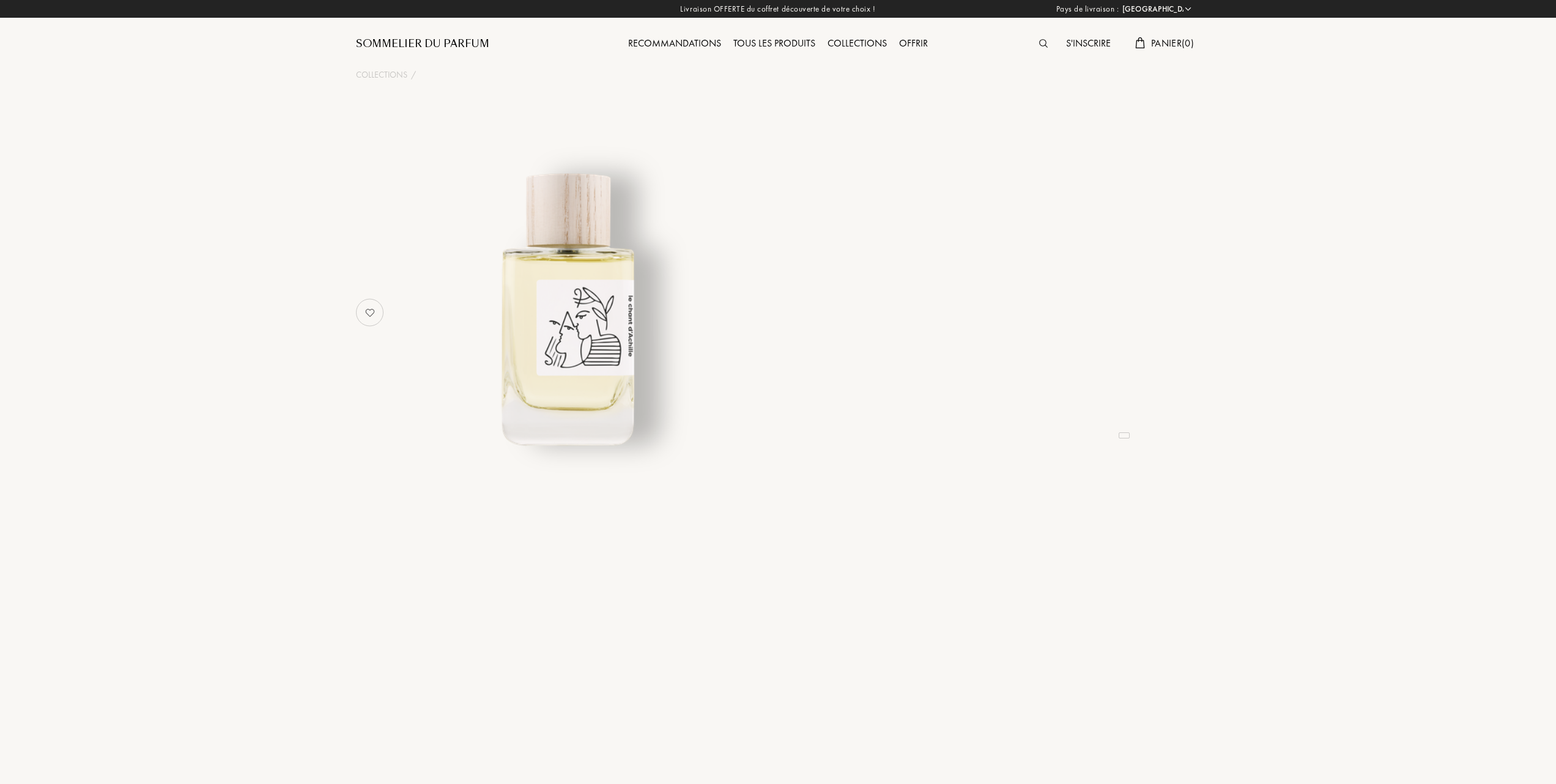
select select "FR"
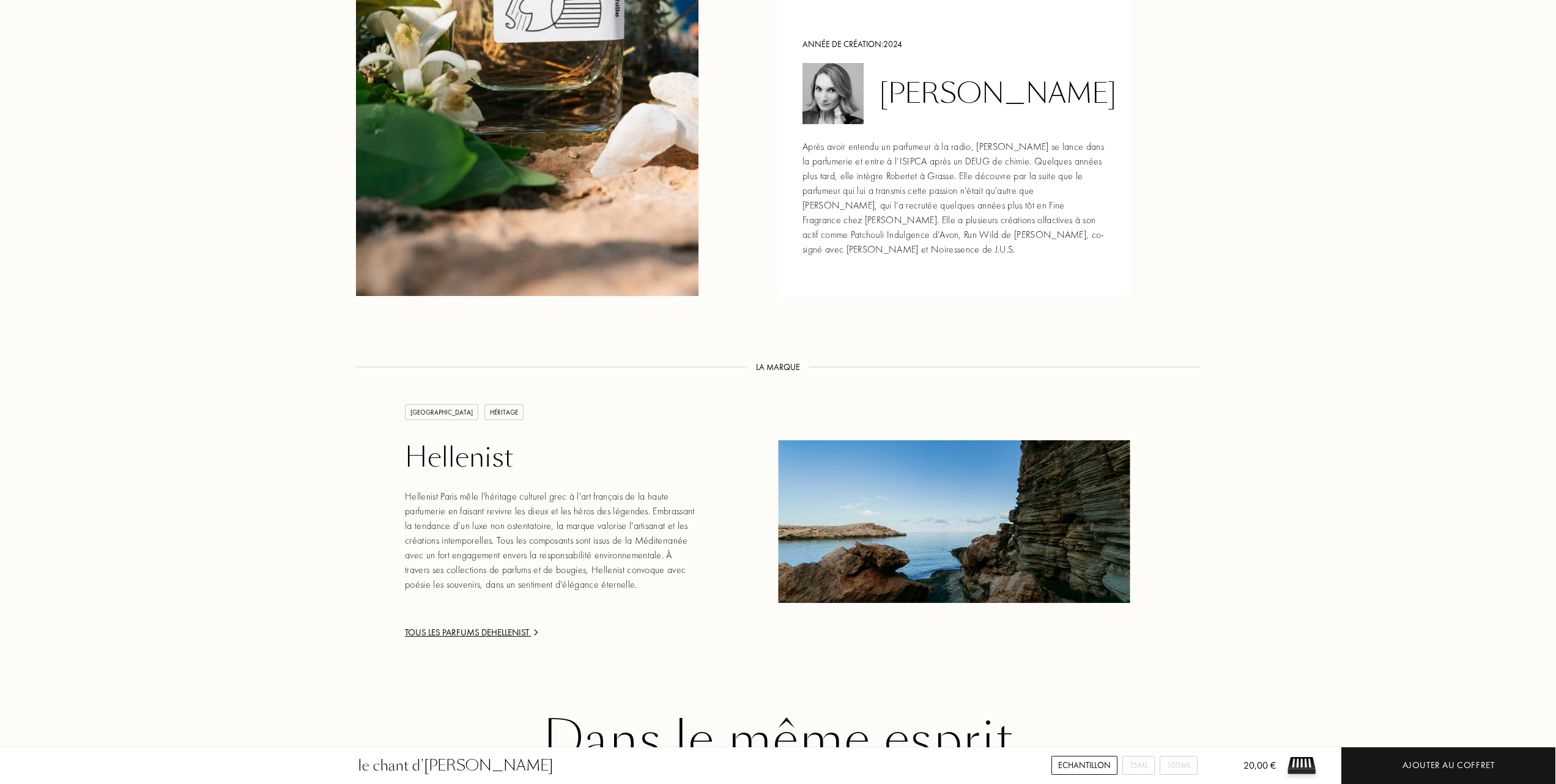
scroll to position [1305, 0]
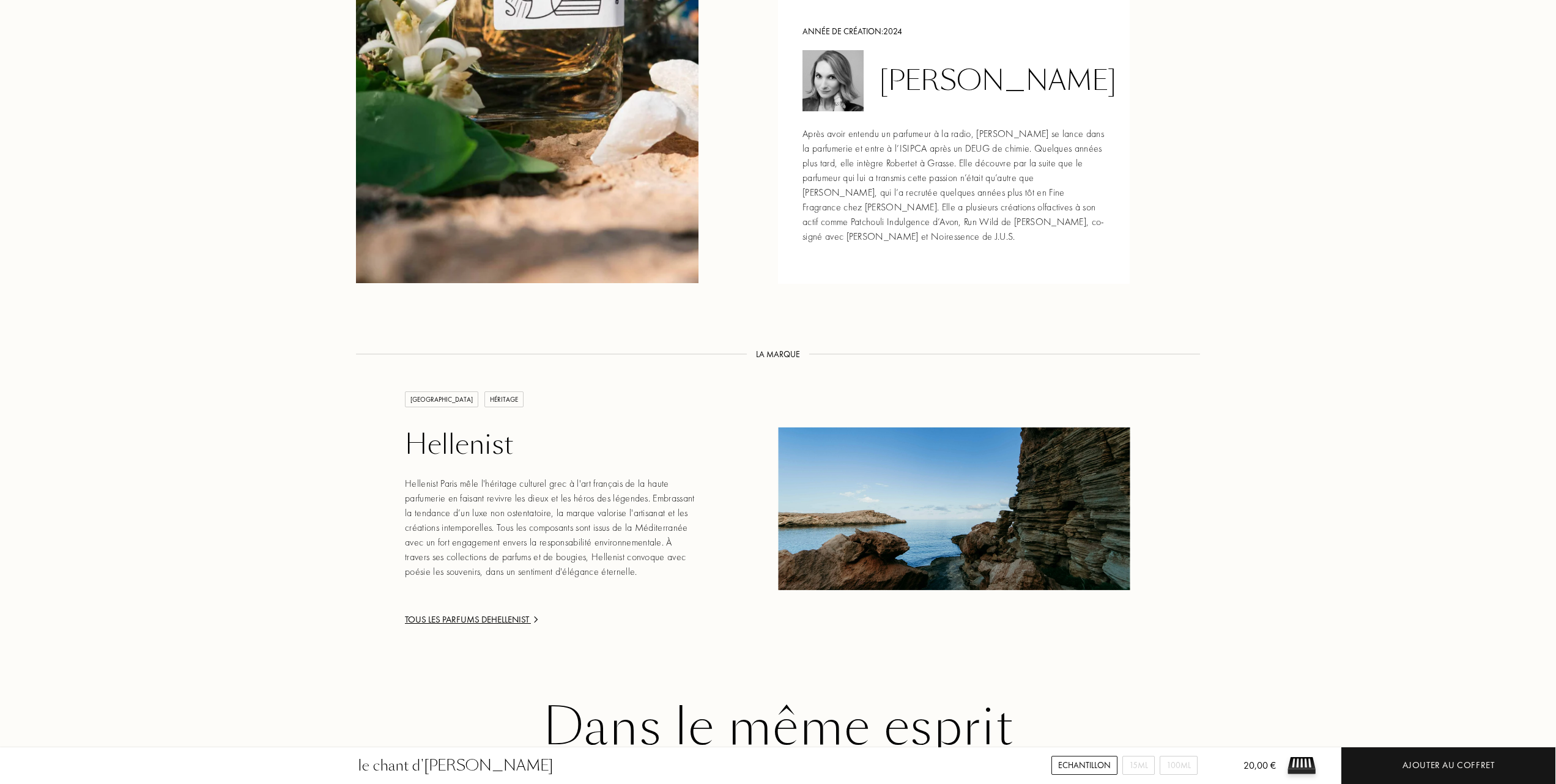
click at [933, 428] on img at bounding box center [954, 509] width 352 height 162
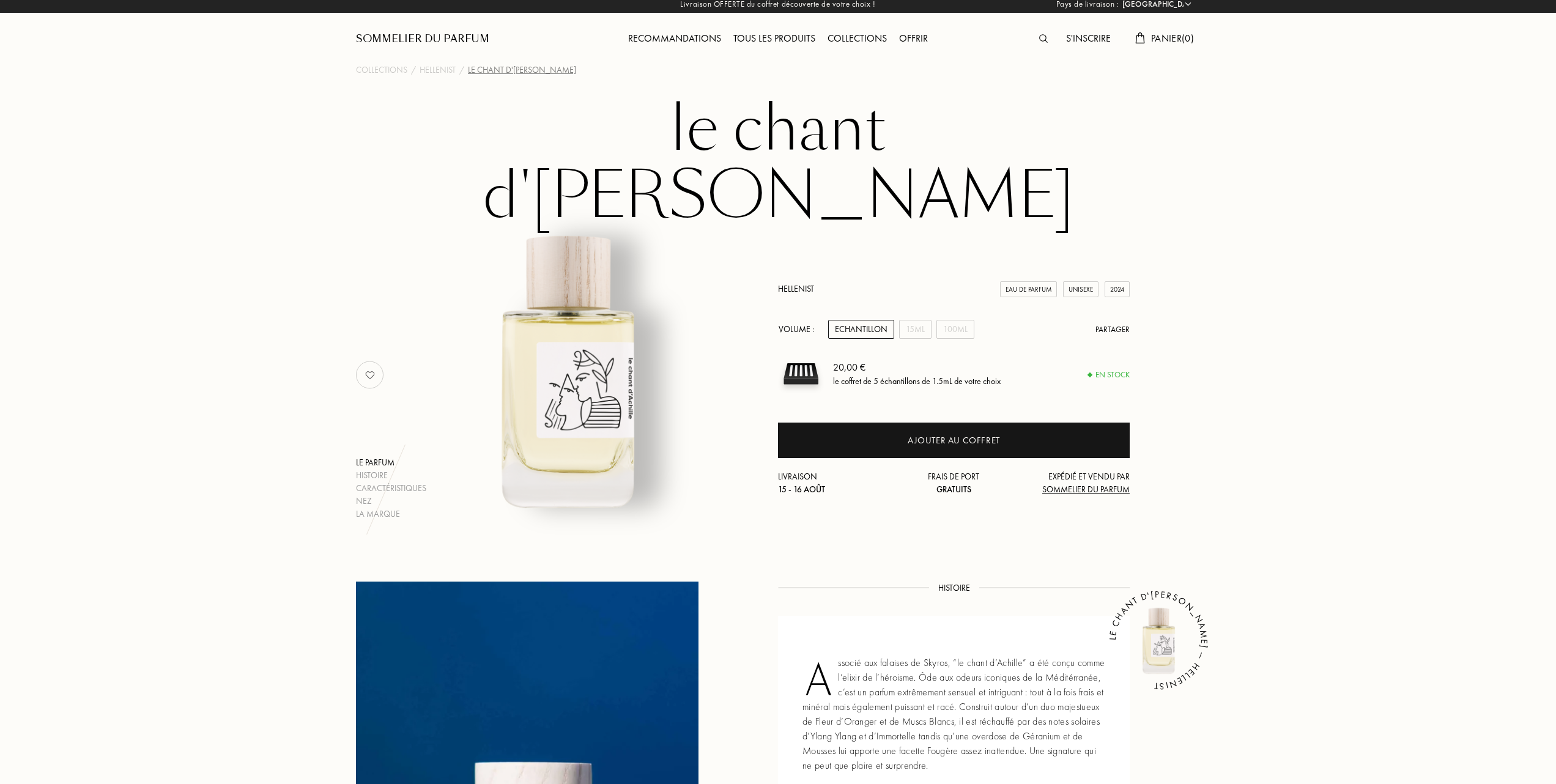
scroll to position [0, 0]
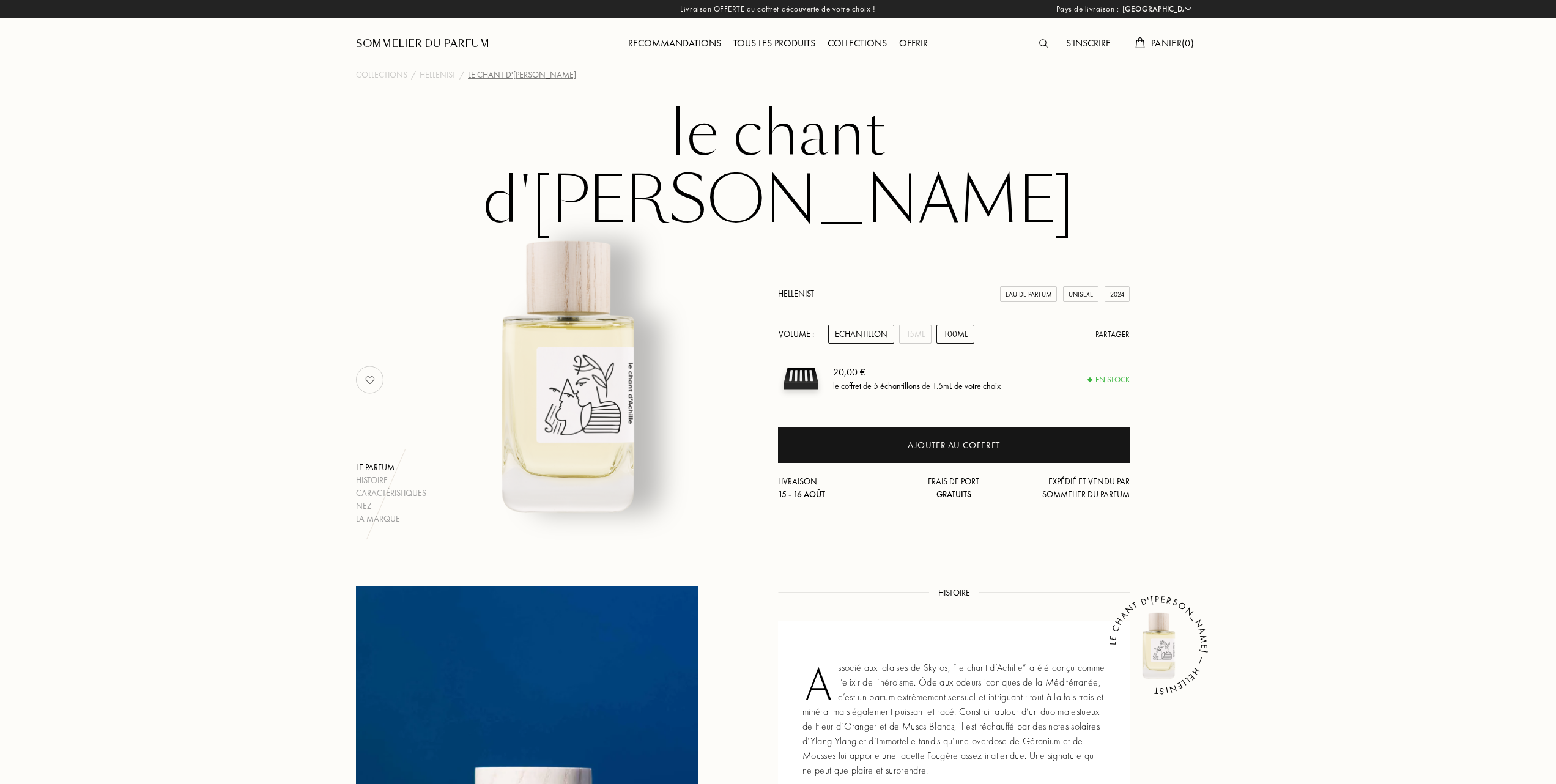
click at [957, 325] on div "100mL" at bounding box center [956, 334] width 38 height 19
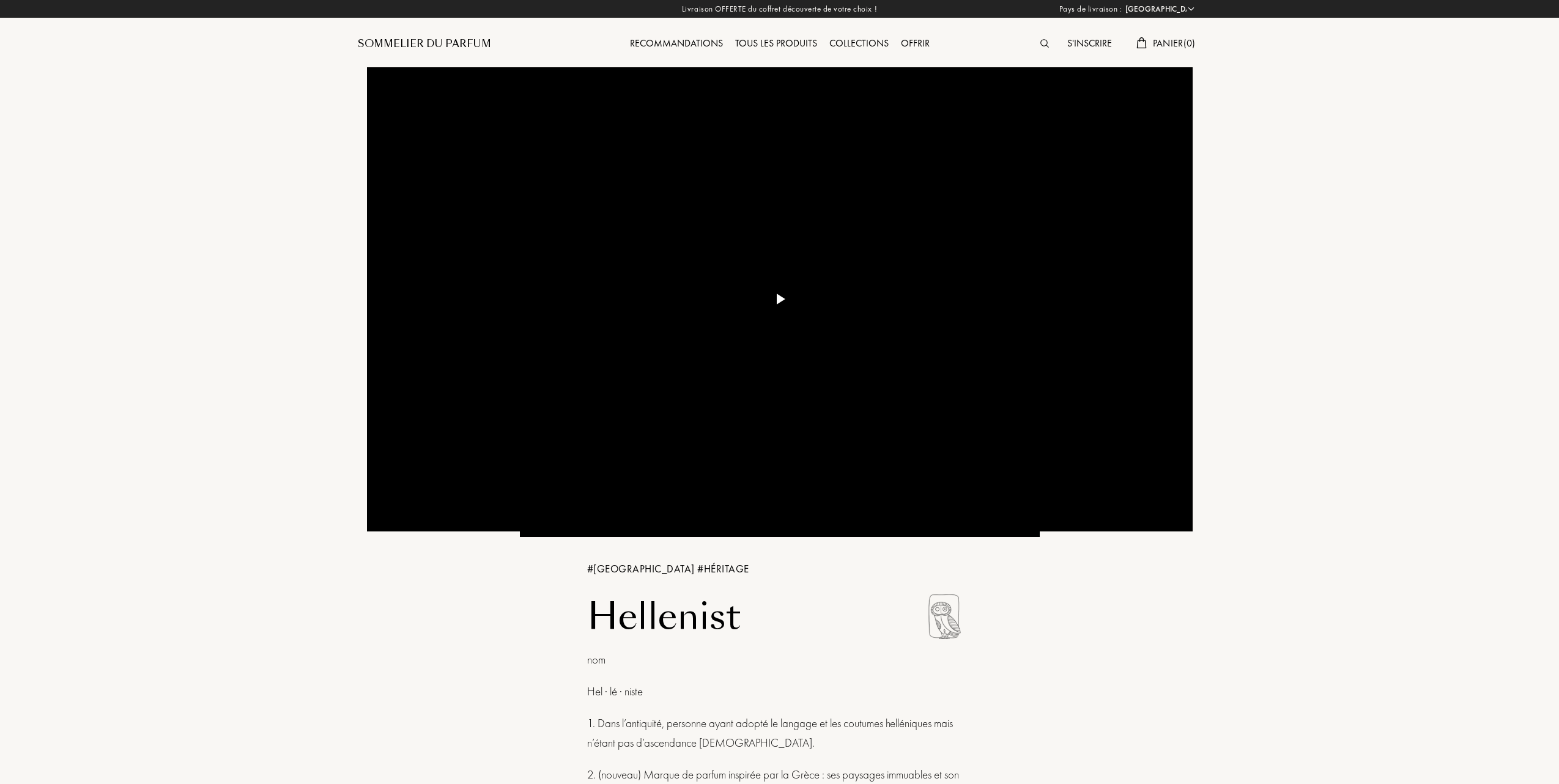
select select "FR"
